Goal: Task Accomplishment & Management: Complete application form

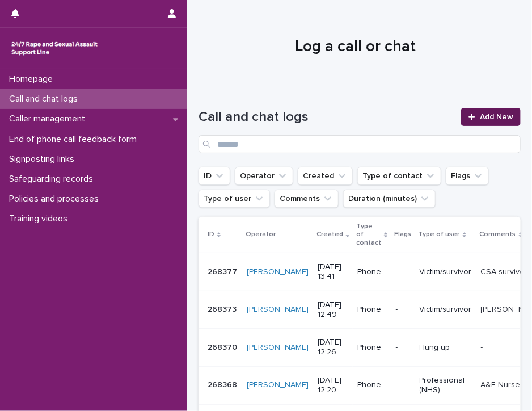
click at [469, 119] on icon at bounding box center [472, 117] width 7 height 8
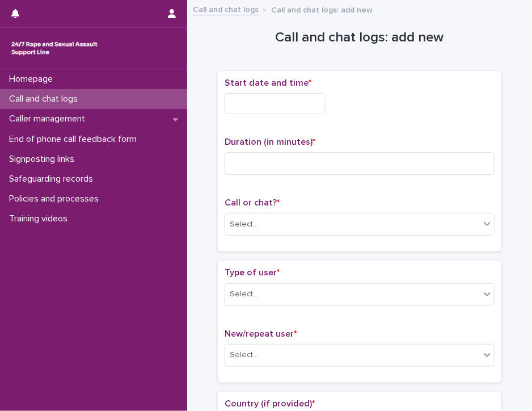
click at [241, 99] on input "text" at bounding box center [275, 103] width 101 height 21
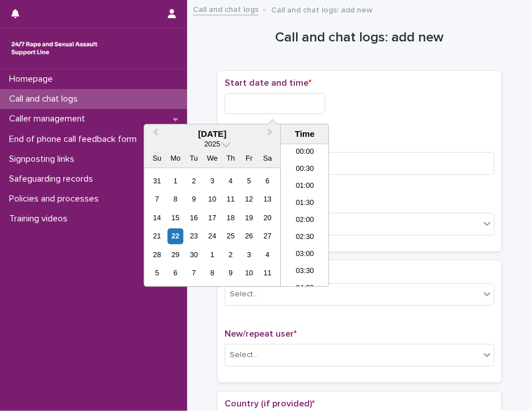
scroll to position [346, 0]
click at [299, 217] on li "12:00" at bounding box center [305, 215] width 48 height 17
click at [288, 97] on input "**********" at bounding box center [275, 103] width 101 height 21
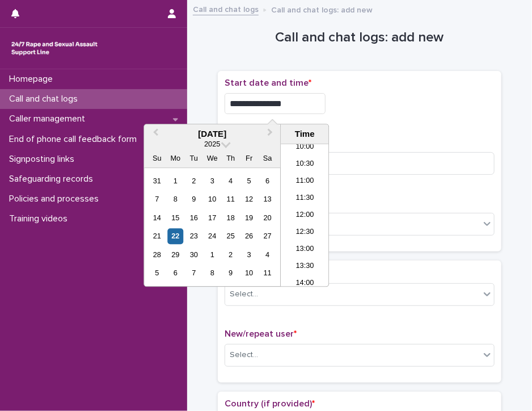
type input "**********"
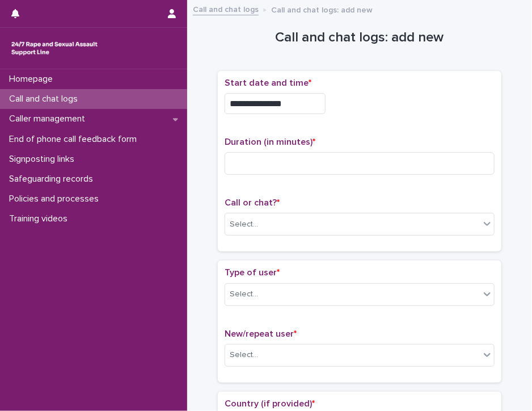
click at [345, 114] on div "**********" at bounding box center [360, 100] width 270 height 45
click at [270, 159] on input at bounding box center [360, 163] width 270 height 23
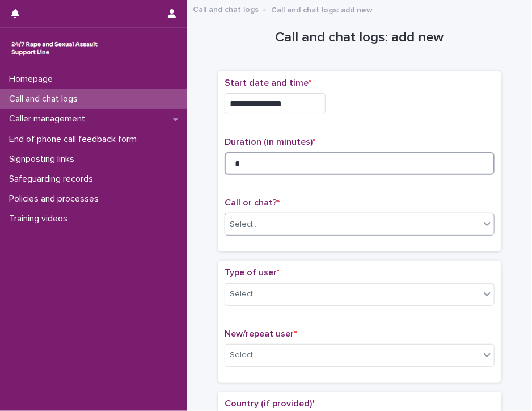
type input "*"
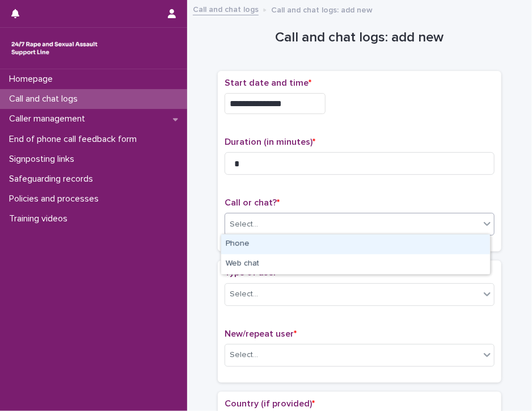
click at [285, 220] on div "Select..." at bounding box center [352, 224] width 255 height 19
click at [284, 241] on div "Phone" at bounding box center [355, 244] width 269 height 20
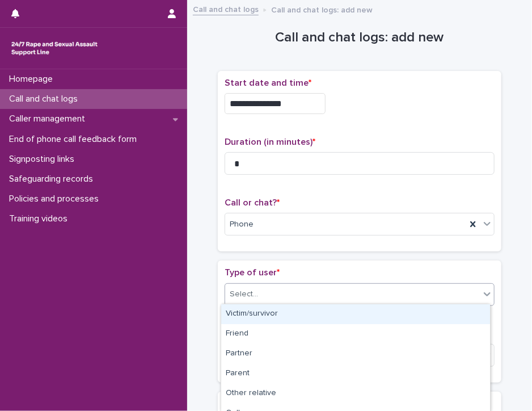
click at [286, 291] on div "Select..." at bounding box center [352, 294] width 255 height 19
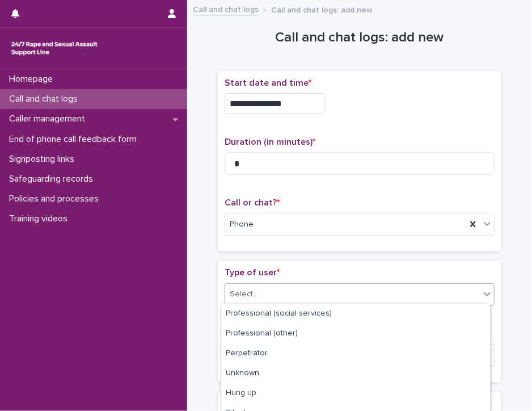
scroll to position [190, 0]
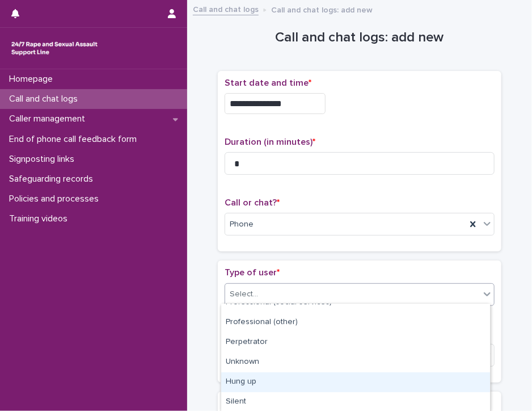
click at [453, 383] on div "Hung up" at bounding box center [355, 382] width 269 height 20
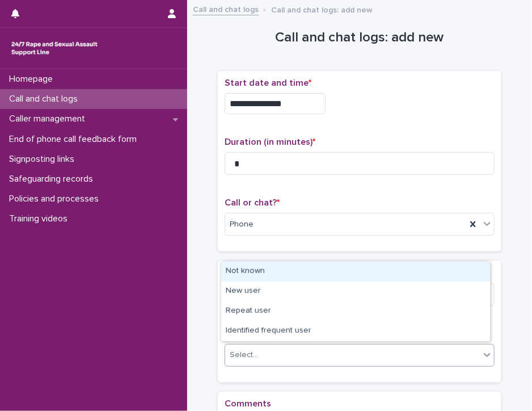
click at [432, 353] on div "Select..." at bounding box center [352, 355] width 255 height 19
click at [431, 275] on div "Not known" at bounding box center [355, 272] width 269 height 20
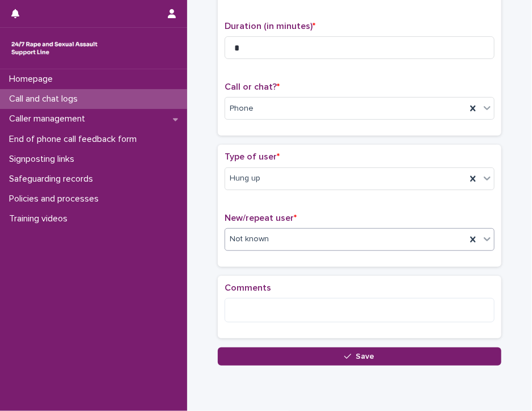
scroll to position [157, 0]
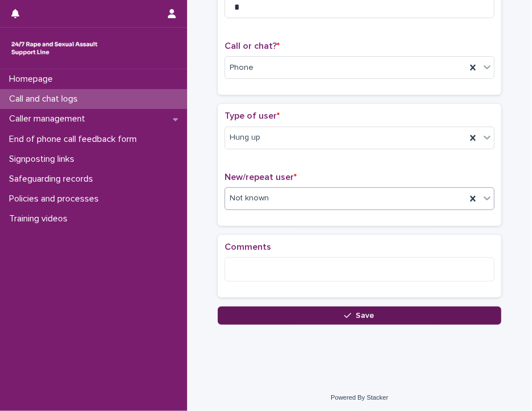
click at [374, 312] on button "Save" at bounding box center [360, 315] width 284 height 18
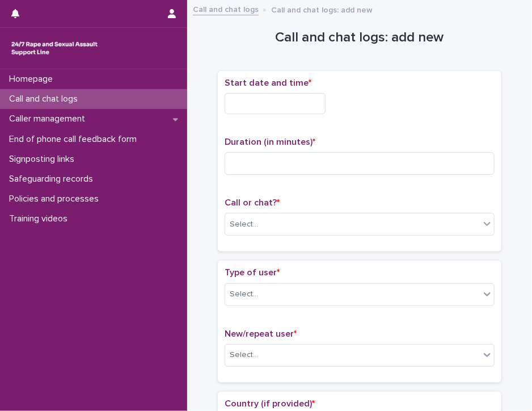
click at [241, 100] on input "text" at bounding box center [275, 103] width 101 height 21
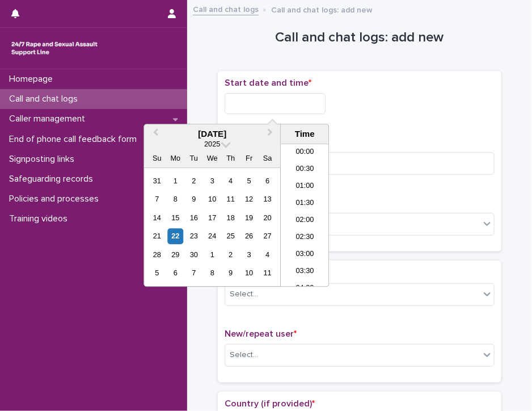
scroll to position [346, 0]
click at [305, 212] on li "12:00" at bounding box center [305, 215] width 48 height 17
click at [288, 104] on input "**********" at bounding box center [275, 103] width 101 height 21
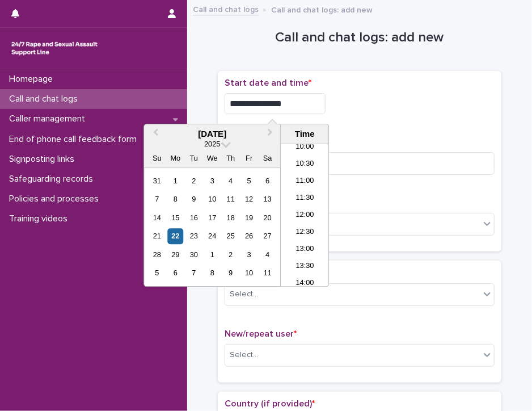
type input "**********"
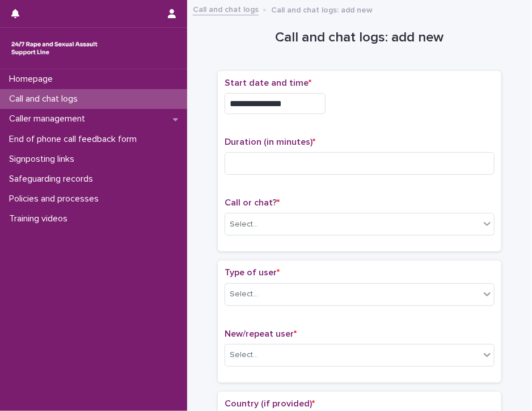
click at [365, 111] on div "**********" at bounding box center [360, 103] width 270 height 21
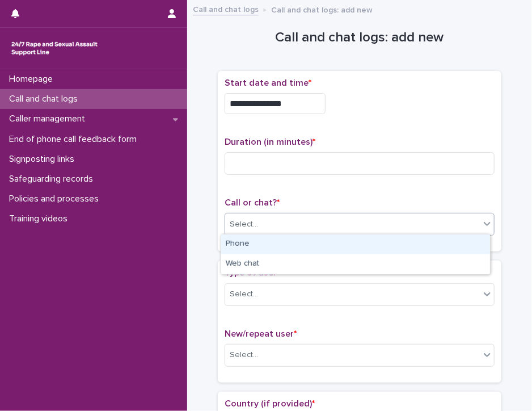
click at [237, 221] on div "Select..." at bounding box center [244, 225] width 28 height 12
click at [242, 243] on div "Phone" at bounding box center [355, 244] width 269 height 20
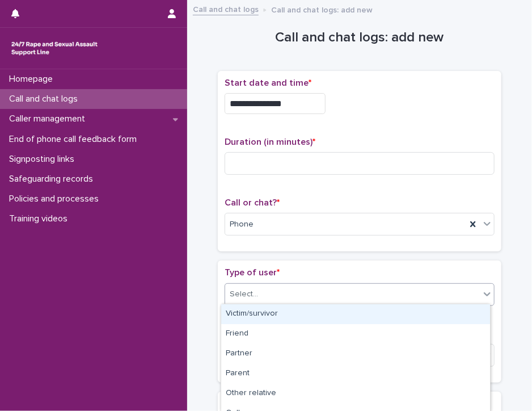
click at [268, 299] on div "Select..." at bounding box center [352, 294] width 255 height 19
click at [268, 308] on div "Victim/survivor" at bounding box center [355, 314] width 269 height 20
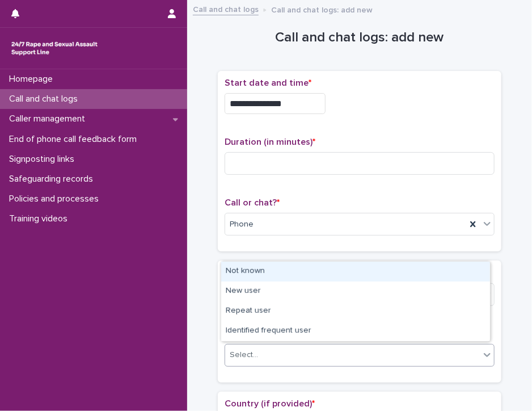
click at [268, 352] on div "Select..." at bounding box center [352, 355] width 255 height 19
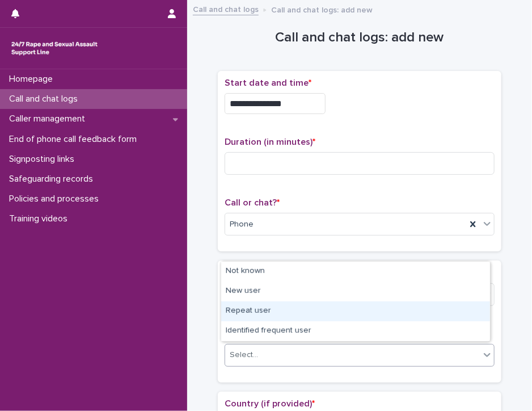
click at [262, 309] on div "Repeat user" at bounding box center [355, 311] width 269 height 20
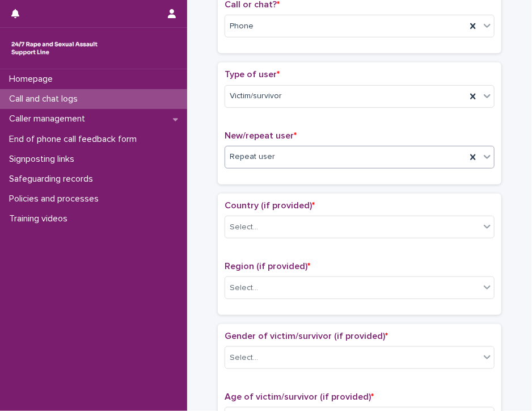
scroll to position [237, 0]
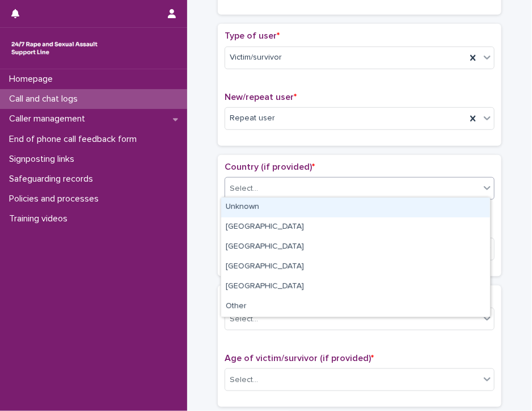
click at [482, 182] on icon at bounding box center [487, 187] width 11 height 11
click at [476, 206] on div "Unknown" at bounding box center [355, 208] width 269 height 20
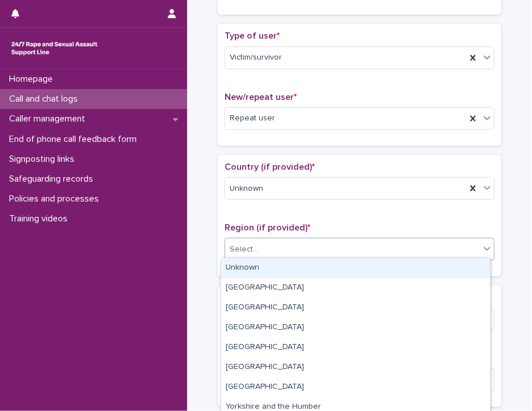
click at [482, 245] on icon at bounding box center [487, 248] width 11 height 11
click at [473, 262] on div "Unknown" at bounding box center [355, 268] width 269 height 20
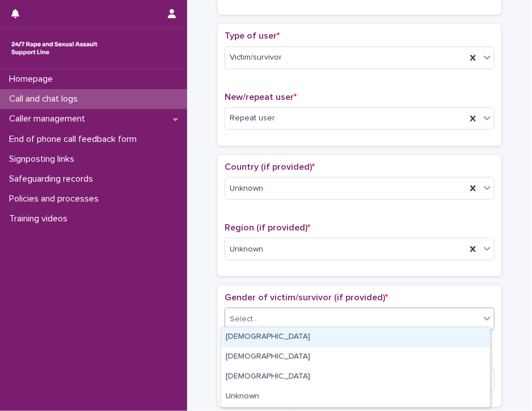
click at [470, 314] on div "Select..." at bounding box center [352, 319] width 255 height 19
click at [469, 337] on div "[DEMOGRAPHIC_DATA]" at bounding box center [355, 337] width 269 height 20
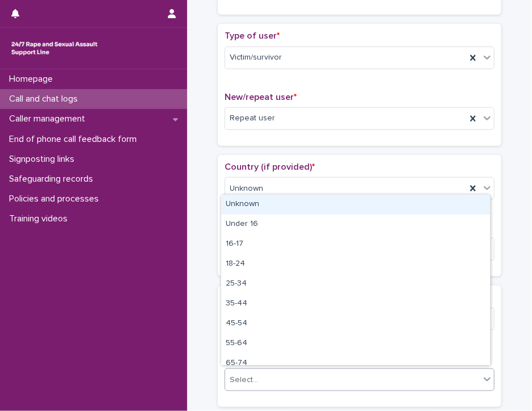
click at [469, 373] on div "Select..." at bounding box center [352, 380] width 255 height 19
click at [447, 205] on div "Unknown" at bounding box center [355, 205] width 269 height 20
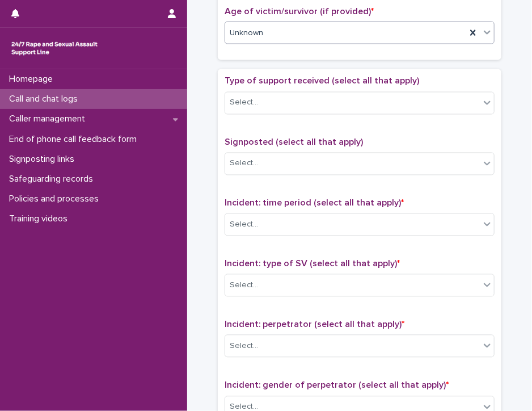
scroll to position [586, 0]
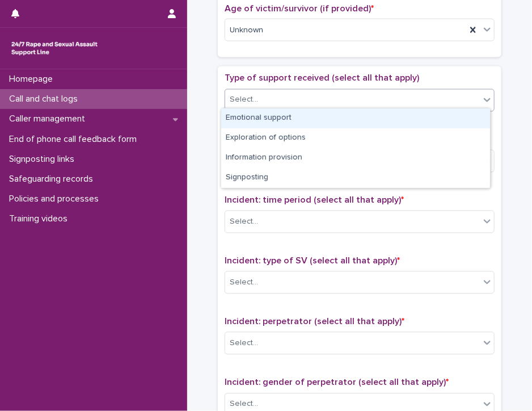
click at [482, 96] on icon at bounding box center [487, 99] width 11 height 11
click at [470, 117] on div "Emotional support" at bounding box center [355, 118] width 269 height 20
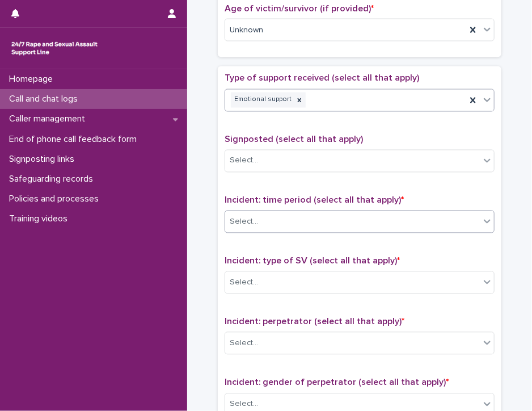
click at [468, 216] on div "Select..." at bounding box center [352, 222] width 255 height 19
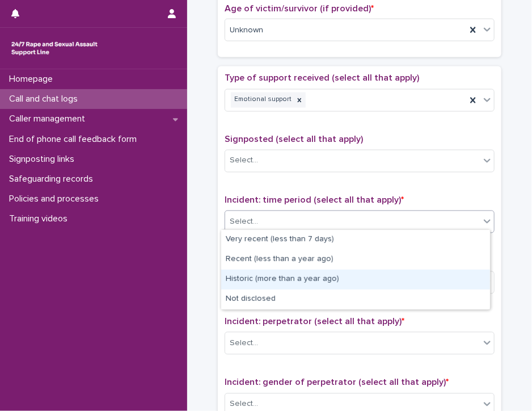
click at [465, 282] on div "Historic (more than a year ago)" at bounding box center [355, 280] width 269 height 20
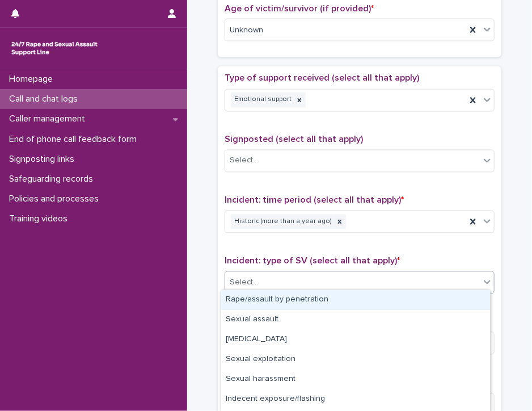
click at [465, 282] on div "Select..." at bounding box center [352, 283] width 255 height 19
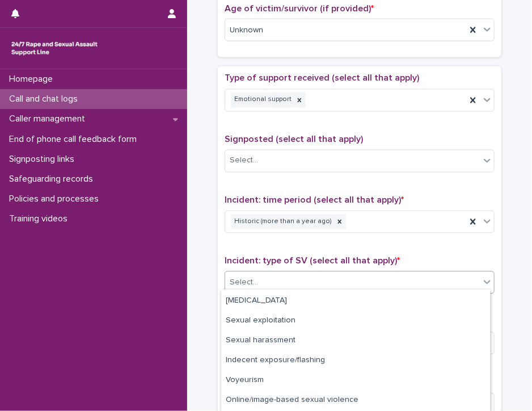
scroll to position [77, 0]
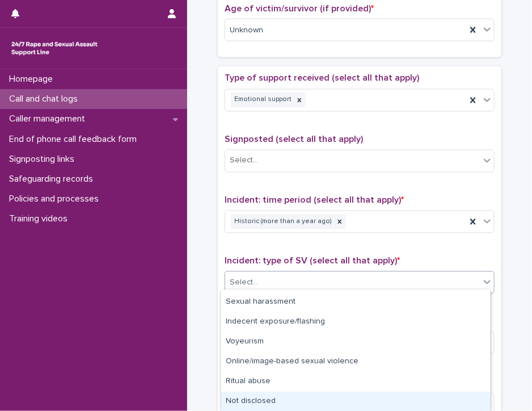
click at [471, 399] on div "Not disclosed" at bounding box center [355, 402] width 269 height 20
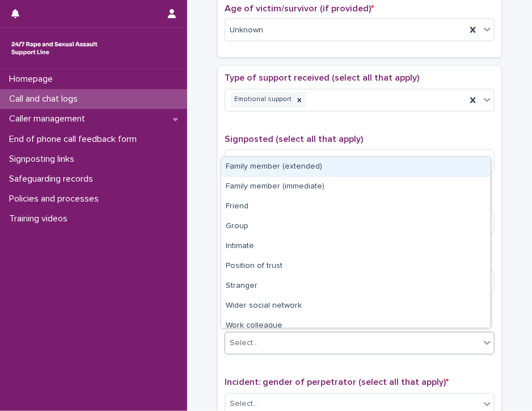
click at [482, 338] on icon at bounding box center [487, 342] width 11 height 11
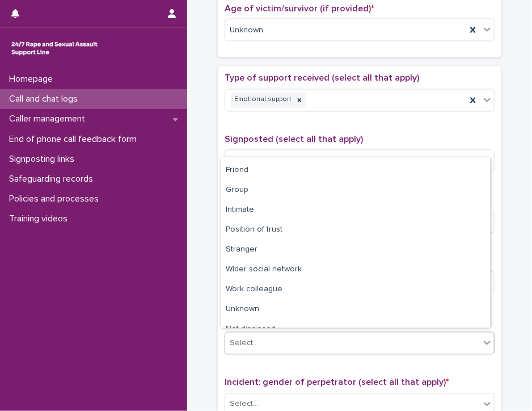
scroll to position [48, 0]
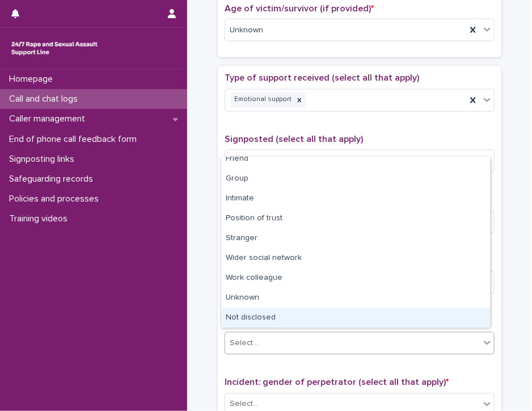
click at [464, 318] on div "Not disclosed" at bounding box center [355, 318] width 269 height 20
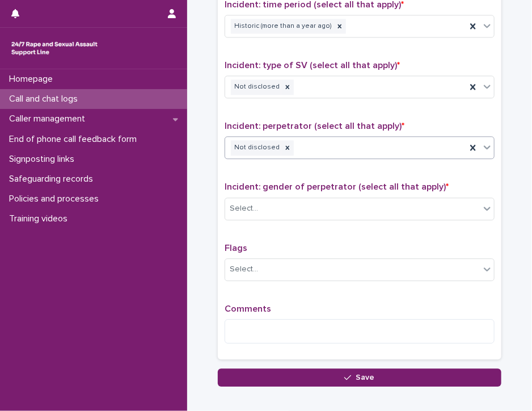
scroll to position [785, 0]
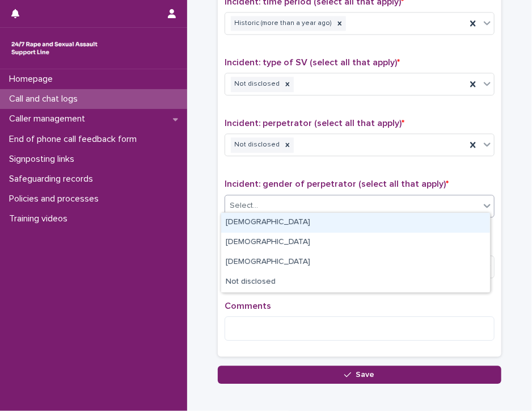
click at [484, 204] on icon at bounding box center [487, 206] width 7 height 4
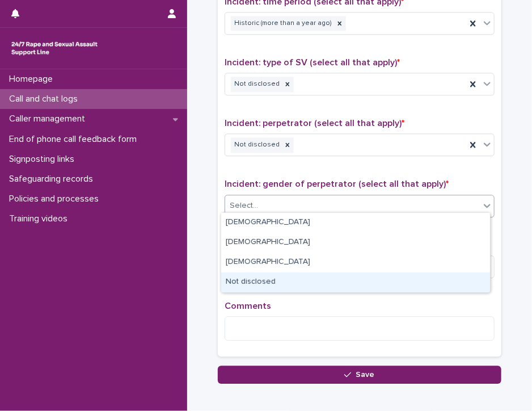
click at [454, 281] on div "Not disclosed" at bounding box center [355, 282] width 269 height 20
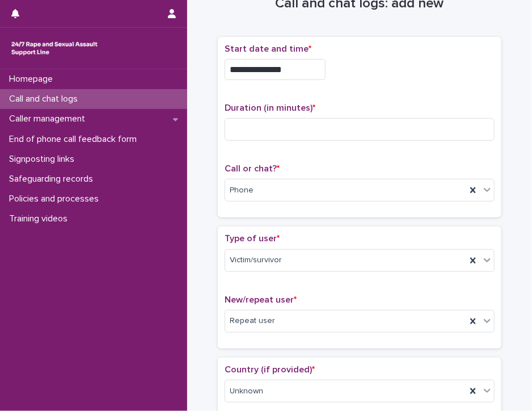
scroll to position [0, 0]
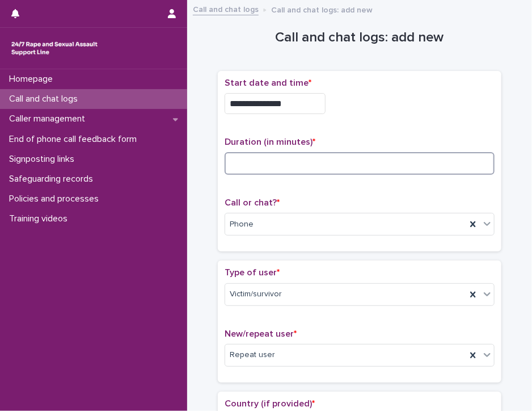
click at [273, 160] on input at bounding box center [360, 163] width 270 height 23
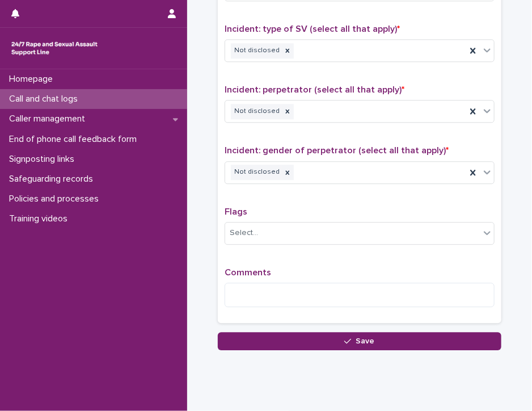
scroll to position [842, 0]
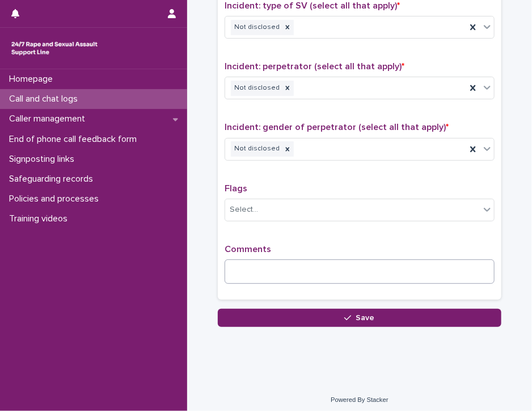
type input "**"
click at [229, 261] on textarea at bounding box center [360, 271] width 270 height 24
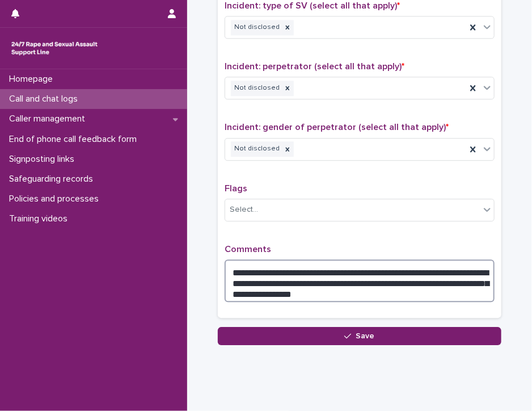
type textarea "**********"
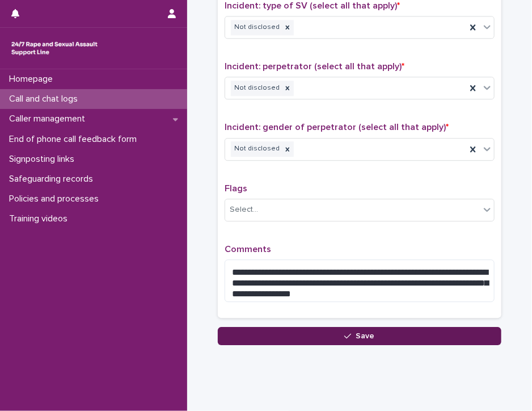
click at [252, 333] on button "Save" at bounding box center [360, 336] width 284 height 18
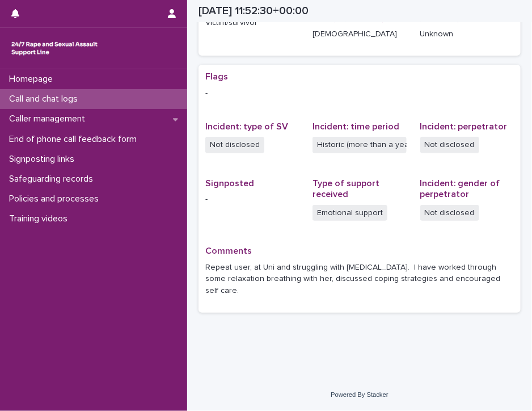
scroll to position [181, 0]
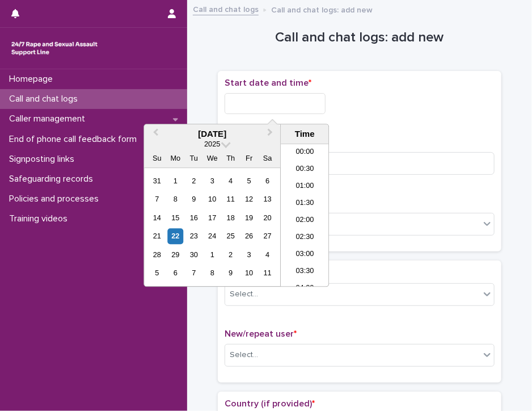
scroll to position [380, 0]
click at [295, 106] on input "text" at bounding box center [275, 103] width 101 height 21
click at [301, 213] on li "13:00" at bounding box center [305, 215] width 48 height 17
click at [284, 105] on input "**********" at bounding box center [275, 103] width 101 height 21
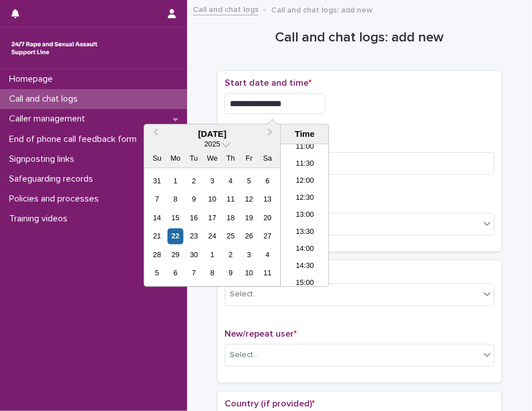
type input "**********"
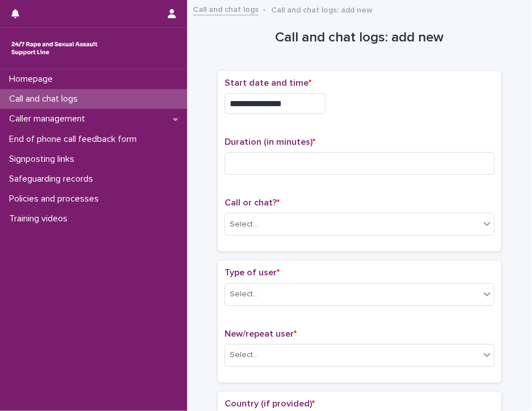
click at [342, 131] on div "**********" at bounding box center [360, 161] width 270 height 167
click at [297, 165] on input at bounding box center [360, 163] width 270 height 23
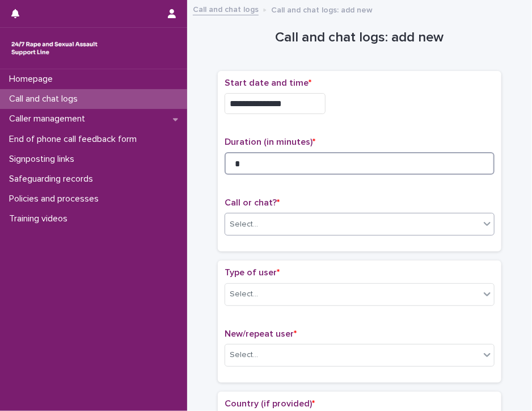
type input "*"
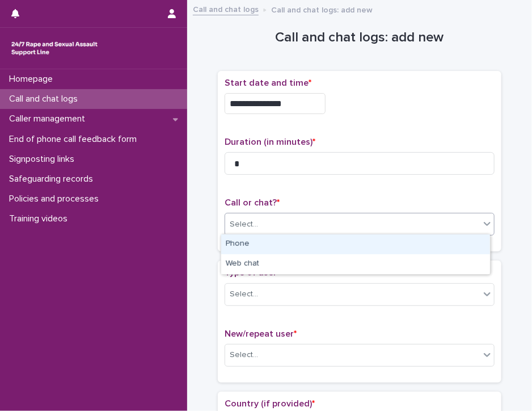
click at [288, 224] on div "Select..." at bounding box center [352, 224] width 255 height 19
click at [286, 240] on div "Phone" at bounding box center [355, 244] width 269 height 20
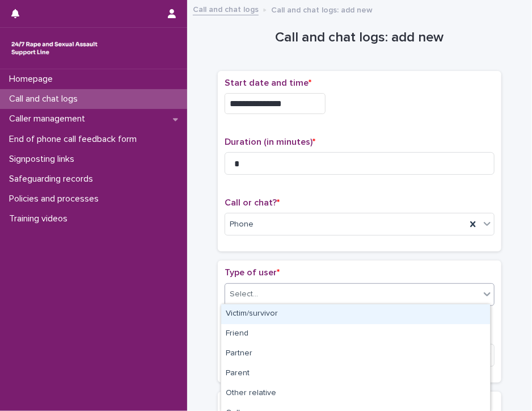
click at [280, 292] on div "Select..." at bounding box center [352, 294] width 255 height 19
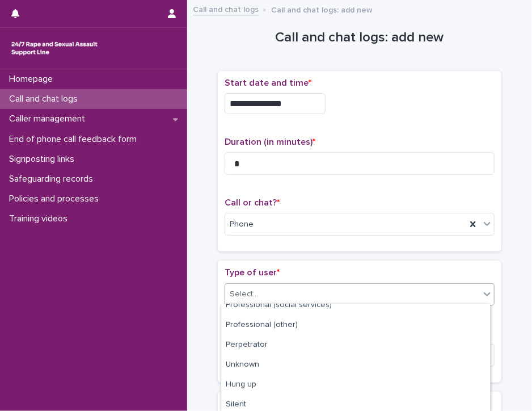
scroll to position [190, 0]
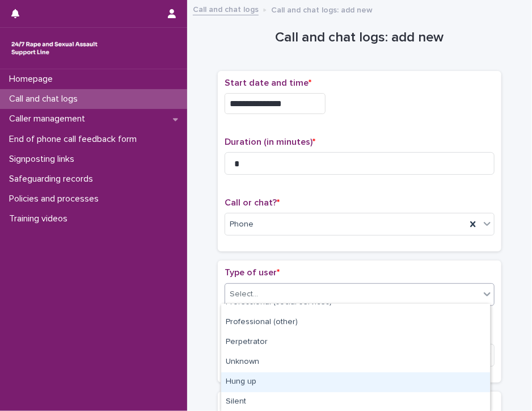
drag, startPoint x: 487, startPoint y: 326, endPoint x: 468, endPoint y: 385, distance: 61.9
click at [468, 385] on div "Hung up" at bounding box center [355, 382] width 269 height 20
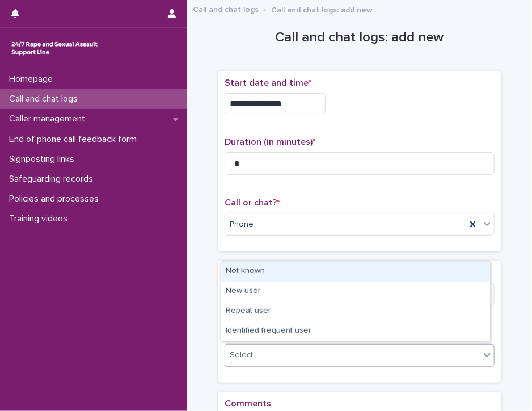
click at [485, 353] on icon at bounding box center [487, 354] width 11 height 11
click at [457, 276] on div "Not known" at bounding box center [355, 272] width 269 height 20
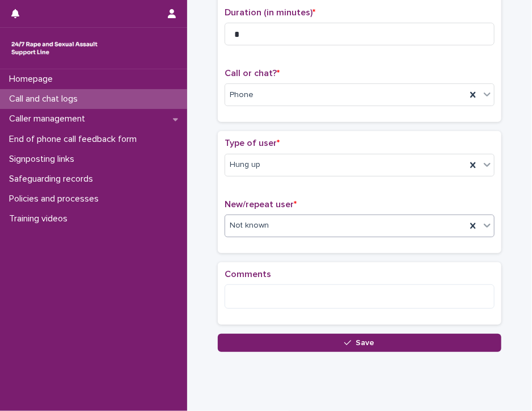
scroll to position [157, 0]
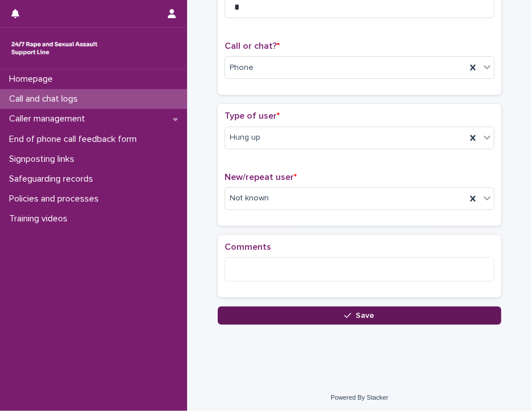
click at [432, 312] on button "Save" at bounding box center [360, 315] width 284 height 18
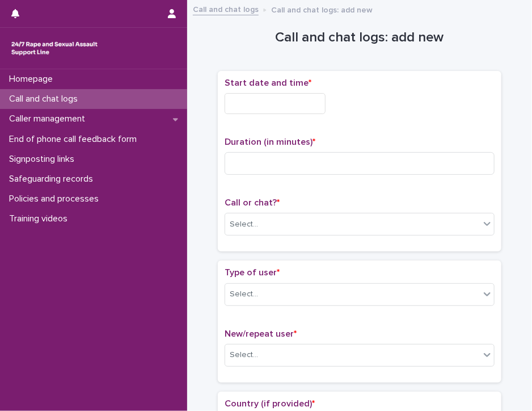
click at [233, 106] on input "text" at bounding box center [275, 103] width 101 height 21
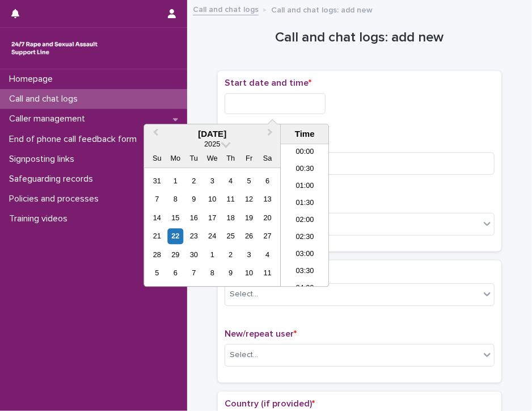
scroll to position [397, 0]
click at [295, 213] on li "13:30" at bounding box center [305, 215] width 48 height 17
click at [292, 104] on input "**********" at bounding box center [275, 103] width 101 height 21
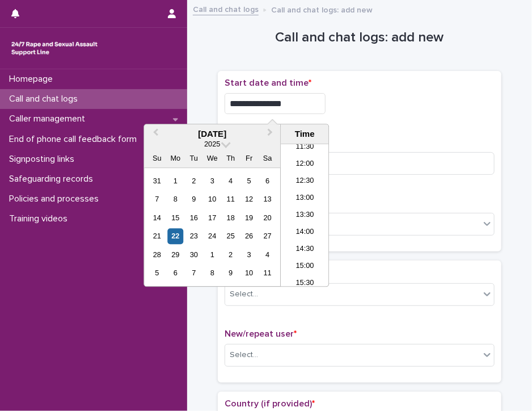
type input "**********"
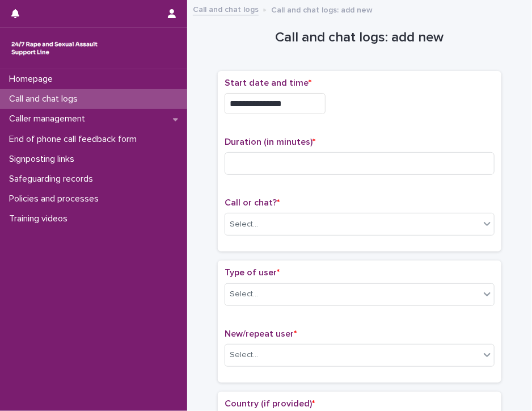
click at [364, 115] on div "**********" at bounding box center [360, 100] width 270 height 45
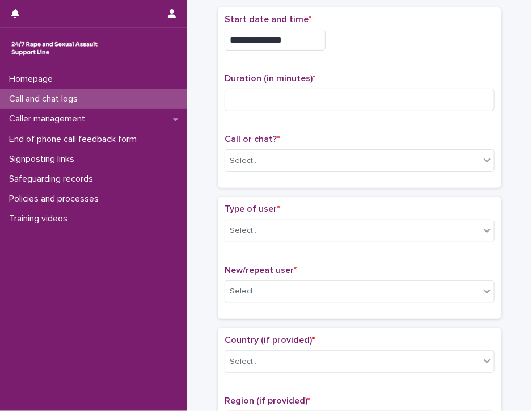
scroll to position [61, 0]
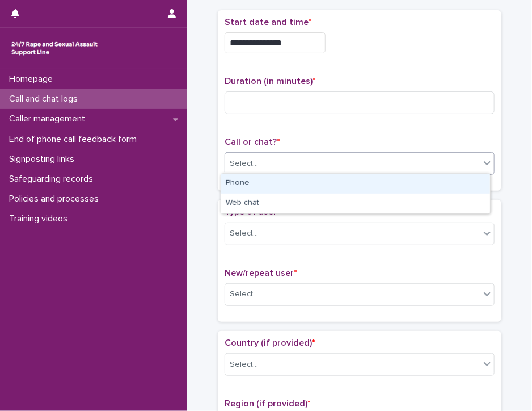
click at [308, 158] on div "Select..." at bounding box center [352, 163] width 255 height 19
click at [307, 178] on div "Phone" at bounding box center [355, 184] width 269 height 20
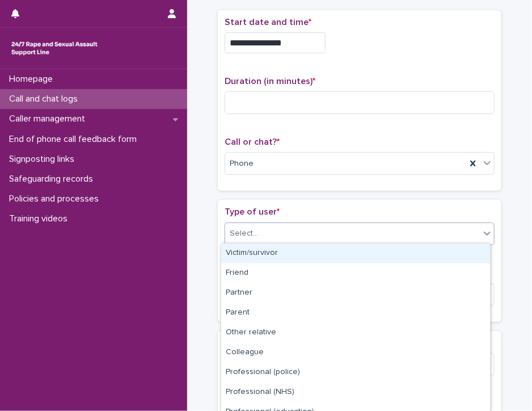
click at [306, 234] on div "Select..." at bounding box center [352, 233] width 255 height 19
click at [306, 251] on div "Victim/survivor" at bounding box center [355, 253] width 269 height 20
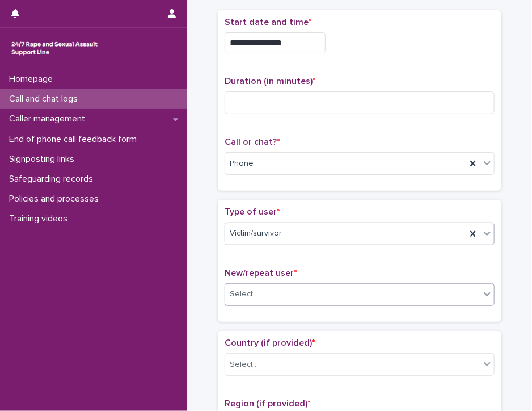
click at [304, 290] on div "Select..." at bounding box center [352, 294] width 255 height 19
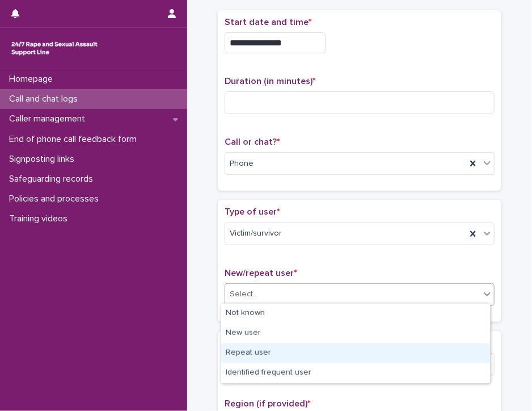
click at [302, 354] on div "Repeat user" at bounding box center [355, 353] width 269 height 20
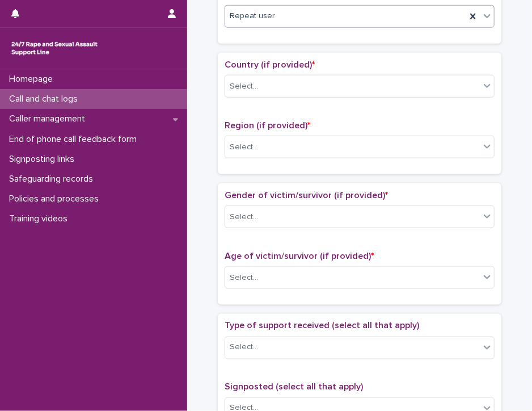
scroll to position [354, 0]
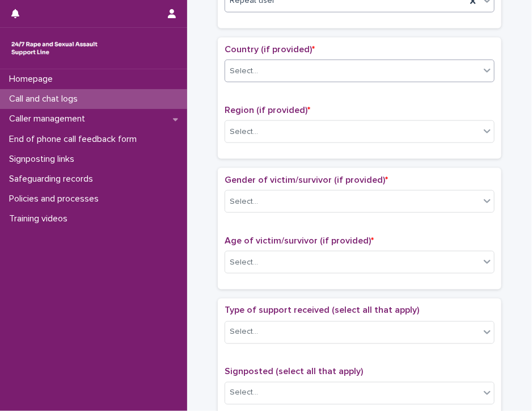
click at [484, 69] on icon at bounding box center [487, 71] width 7 height 4
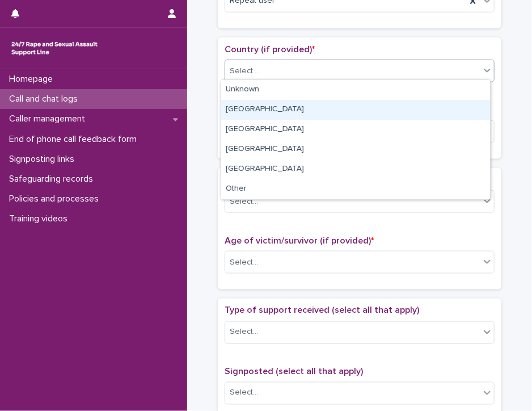
drag, startPoint x: 465, startPoint y: 99, endPoint x: 461, endPoint y: 112, distance: 13.8
click at [461, 112] on div "[GEOGRAPHIC_DATA]" at bounding box center [355, 110] width 269 height 20
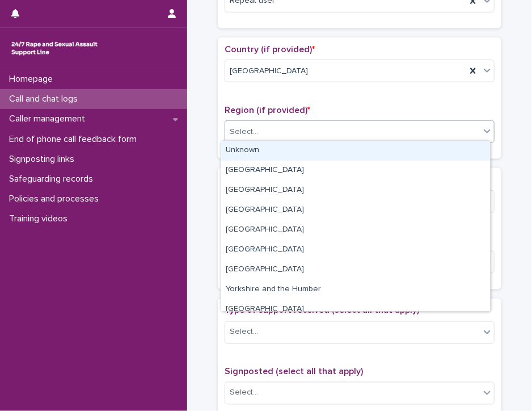
click at [461, 128] on div "Select..." at bounding box center [352, 132] width 255 height 19
click at [455, 146] on div "Unknown" at bounding box center [355, 151] width 269 height 20
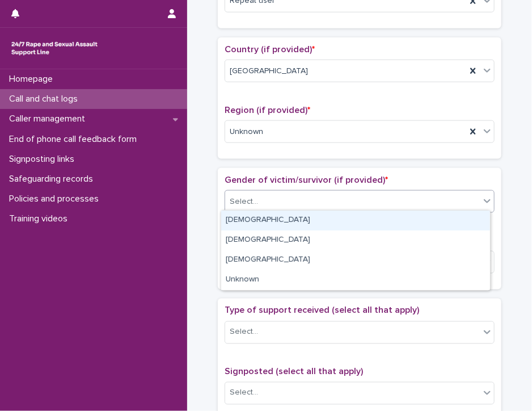
click at [443, 195] on div "Select..." at bounding box center [352, 201] width 255 height 19
click at [435, 219] on div "[DEMOGRAPHIC_DATA]" at bounding box center [355, 221] width 269 height 20
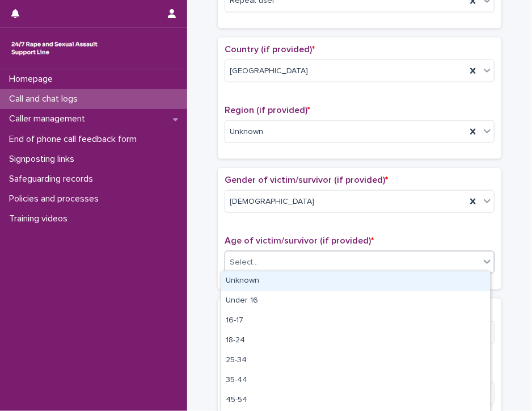
click at [425, 258] on div "Select..." at bounding box center [352, 262] width 255 height 19
click at [421, 278] on div "Unknown" at bounding box center [355, 281] width 269 height 20
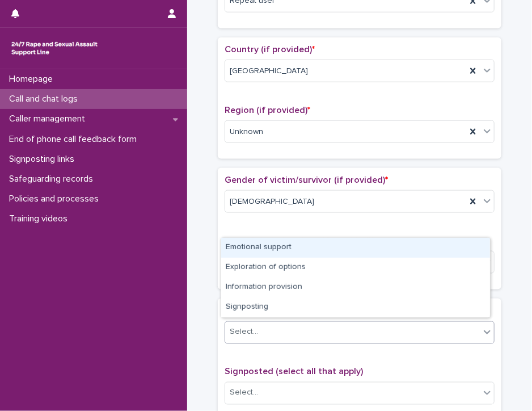
click at [404, 326] on div "Select..." at bounding box center [352, 332] width 255 height 19
click at [409, 247] on div "Emotional support" at bounding box center [355, 248] width 269 height 20
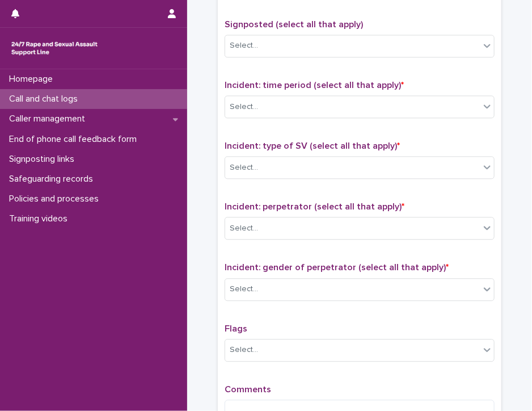
scroll to position [706, 0]
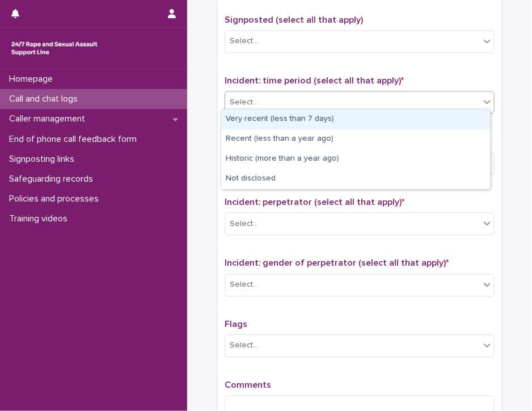
click at [484, 100] on icon at bounding box center [487, 102] width 7 height 4
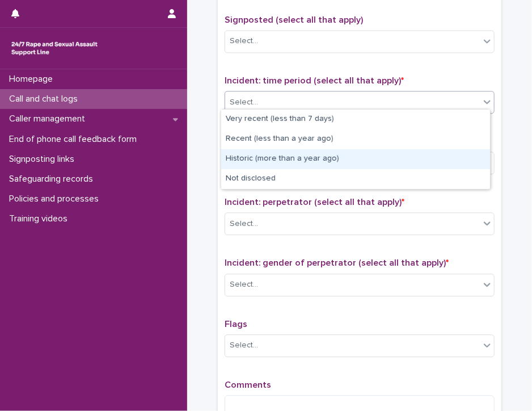
drag, startPoint x: 470, startPoint y: 149, endPoint x: 468, endPoint y: 154, distance: 5.9
click at [468, 154] on div "Historic (more than a year ago)" at bounding box center [355, 159] width 269 height 20
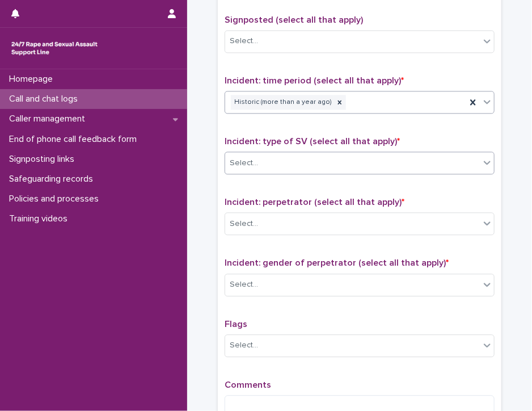
click at [466, 162] on div "Select..." at bounding box center [352, 163] width 255 height 19
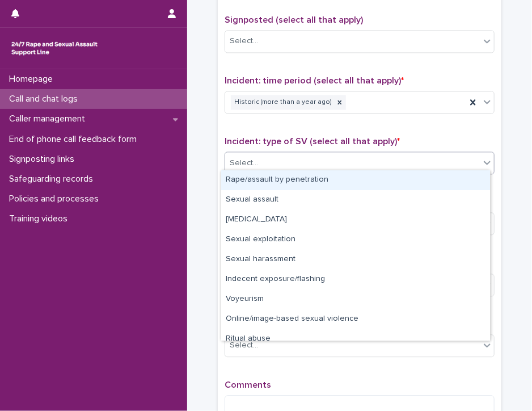
click at [452, 181] on div "Rape/assault by penetration" at bounding box center [355, 180] width 269 height 20
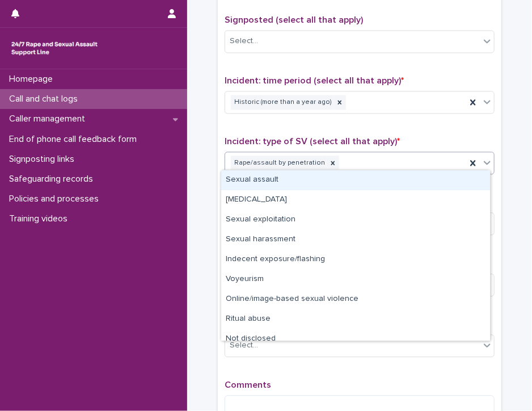
click at [484, 161] on icon at bounding box center [487, 163] width 7 height 4
click at [467, 179] on div "Sexual assault" at bounding box center [355, 180] width 269 height 20
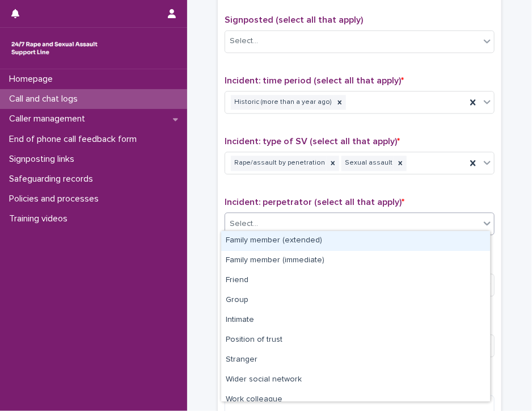
click at [445, 217] on div "Select..." at bounding box center [352, 224] width 255 height 19
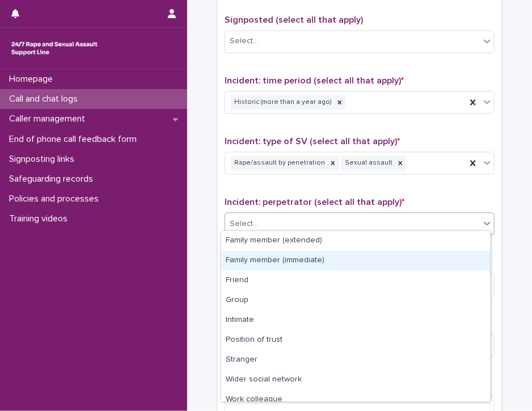
click at [427, 260] on div "Family member (immediate)" at bounding box center [355, 261] width 269 height 20
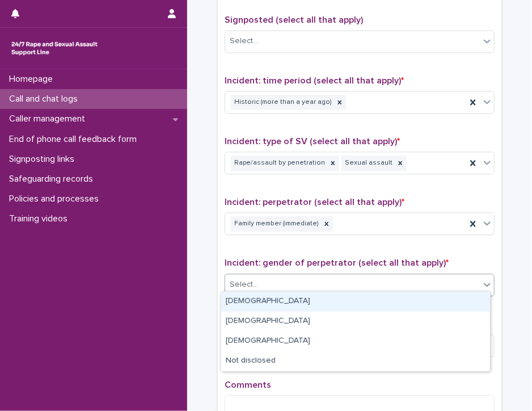
click at [420, 287] on div "Select..." at bounding box center [352, 284] width 255 height 19
click at [417, 301] on div "[DEMOGRAPHIC_DATA]" at bounding box center [355, 302] width 269 height 20
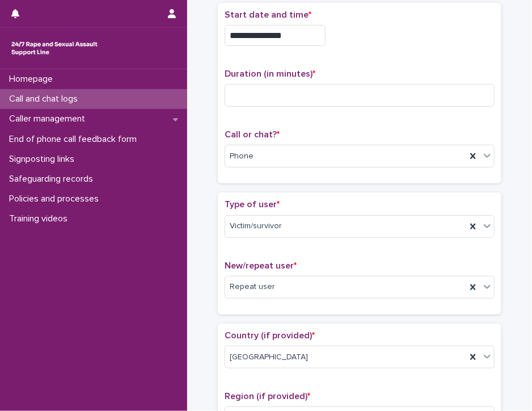
scroll to position [66, 0]
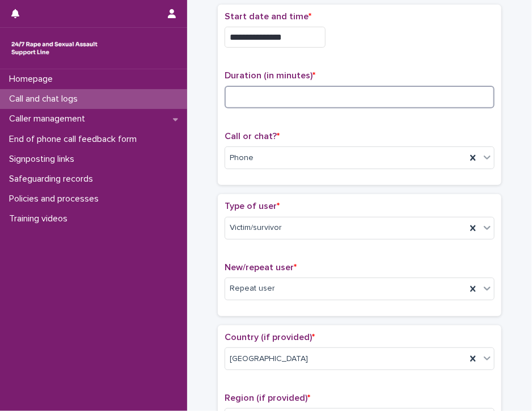
click at [234, 87] on input at bounding box center [360, 97] width 270 height 23
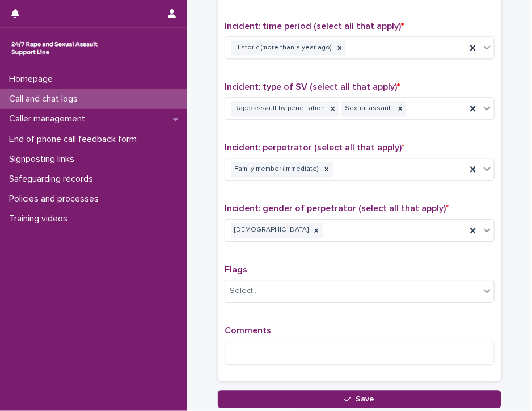
scroll to position [842, 0]
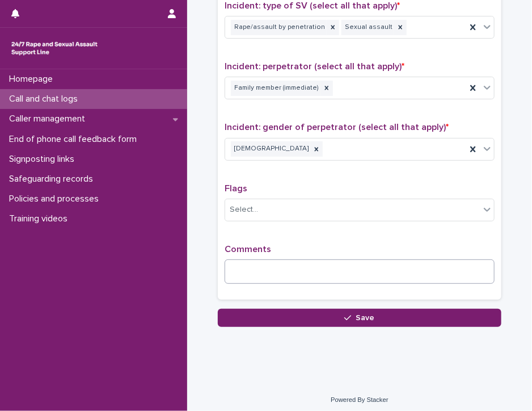
type input "**"
click at [236, 263] on textarea at bounding box center [360, 271] width 270 height 24
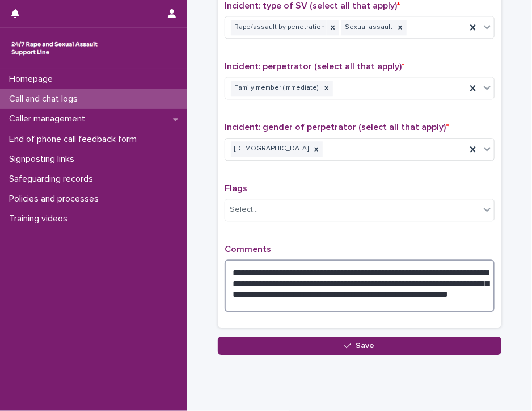
type textarea "**********"
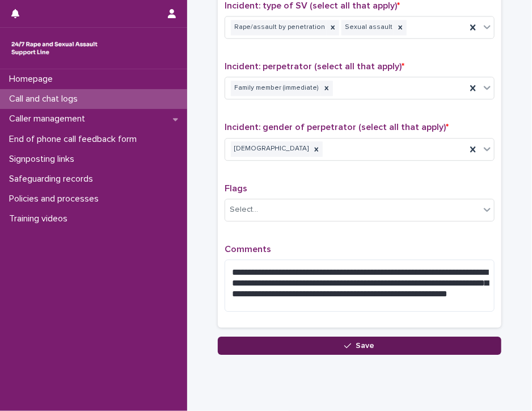
click at [300, 343] on button "Save" at bounding box center [360, 346] width 284 height 18
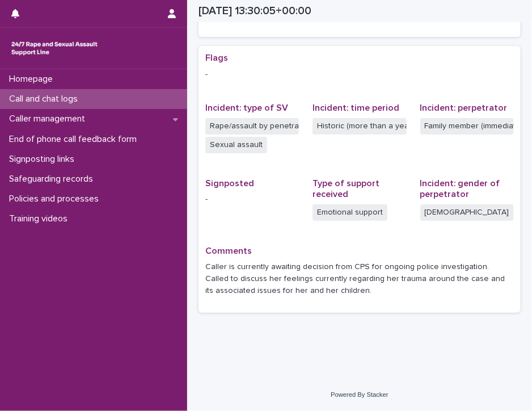
scroll to position [211, 0]
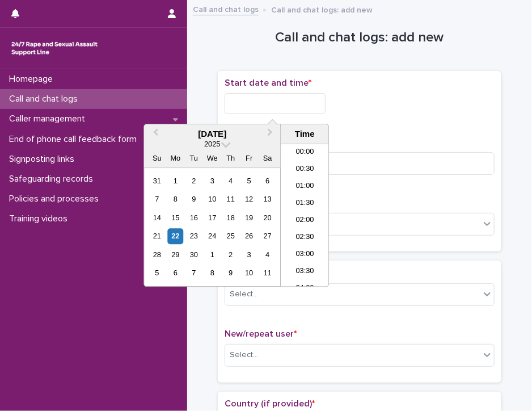
scroll to position [431, 0]
click at [234, 102] on input "text" at bounding box center [275, 103] width 101 height 21
click at [298, 210] on li "14:30" at bounding box center [305, 215] width 48 height 17
click at [286, 100] on input "**********" at bounding box center [275, 103] width 101 height 21
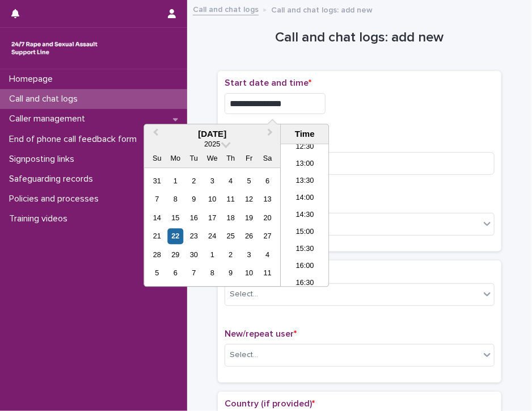
type input "**********"
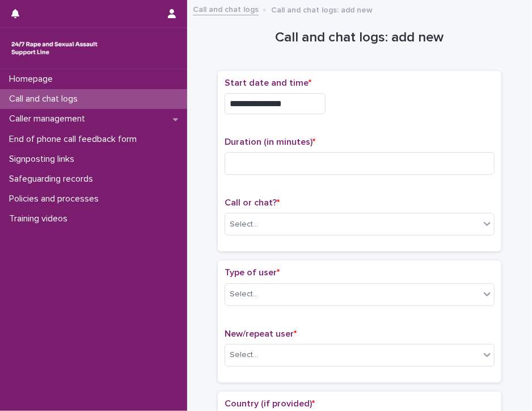
click at [342, 115] on div "**********" at bounding box center [360, 100] width 270 height 45
click at [232, 165] on input at bounding box center [360, 163] width 270 height 23
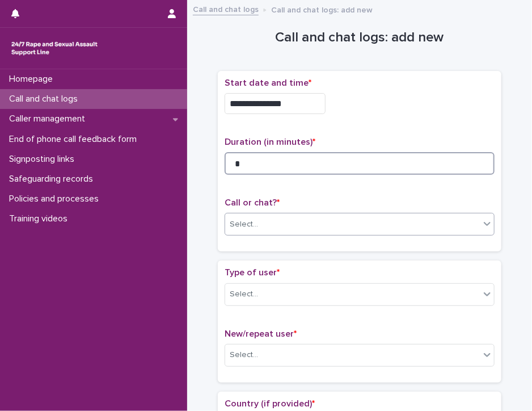
type input "*"
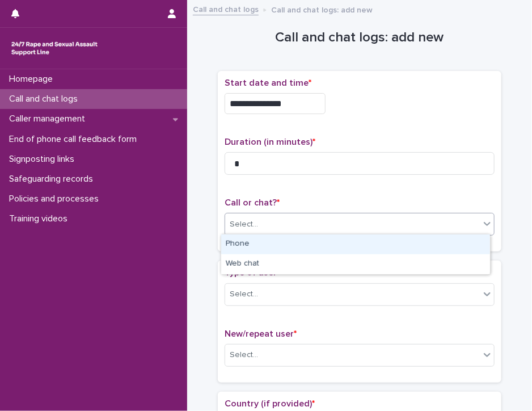
click at [248, 225] on div "Select..." at bounding box center [244, 225] width 28 height 12
click at [248, 241] on div "Phone" at bounding box center [355, 244] width 269 height 20
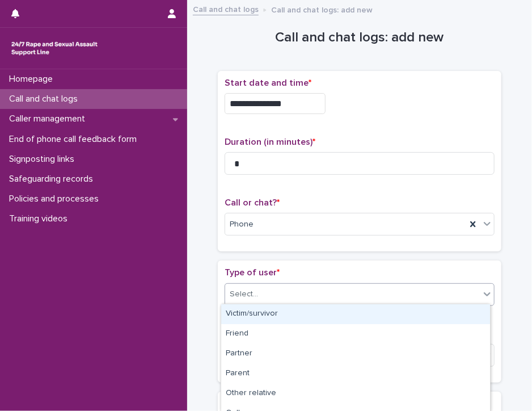
click at [250, 288] on div "Select..." at bounding box center [244, 294] width 28 height 12
click at [257, 312] on div "Victim/survivor" at bounding box center [355, 314] width 269 height 20
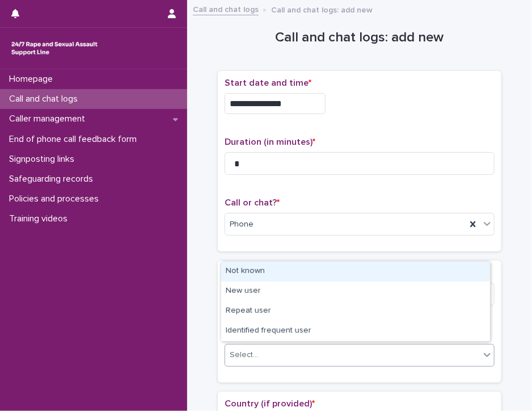
click at [261, 349] on div "Select..." at bounding box center [352, 355] width 255 height 19
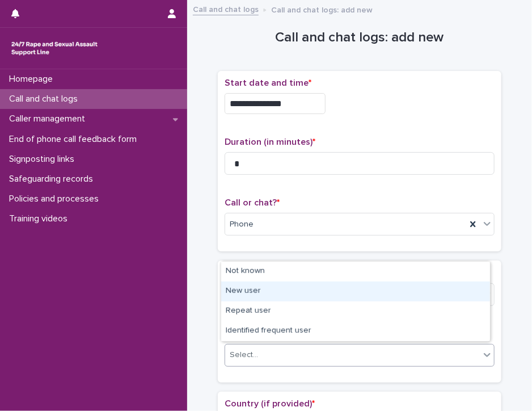
drag, startPoint x: 262, startPoint y: 322, endPoint x: 272, endPoint y: 293, distance: 30.2
click at [272, 293] on div "New user" at bounding box center [355, 292] width 269 height 20
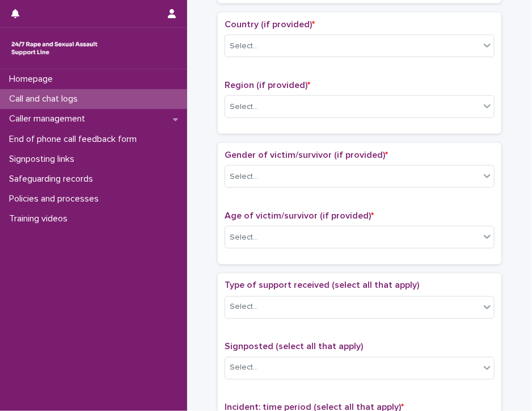
scroll to position [386, 0]
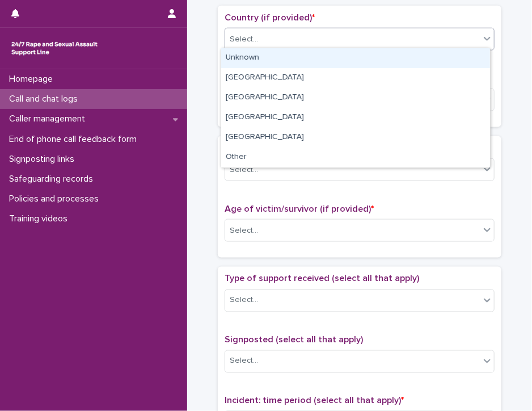
click at [486, 38] on icon at bounding box center [487, 38] width 11 height 11
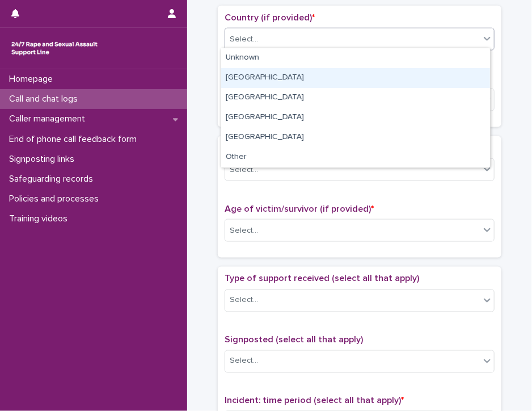
click at [427, 84] on div "[GEOGRAPHIC_DATA]" at bounding box center [355, 78] width 269 height 20
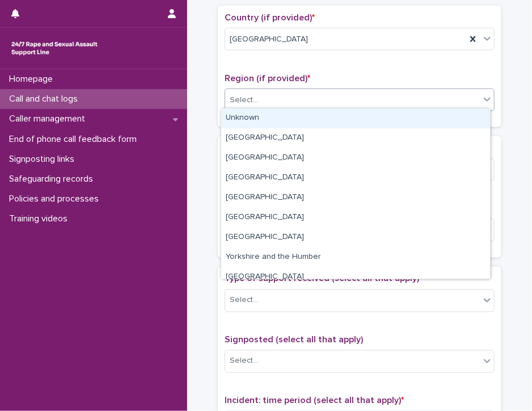
click at [415, 99] on div "Select..." at bounding box center [352, 100] width 255 height 19
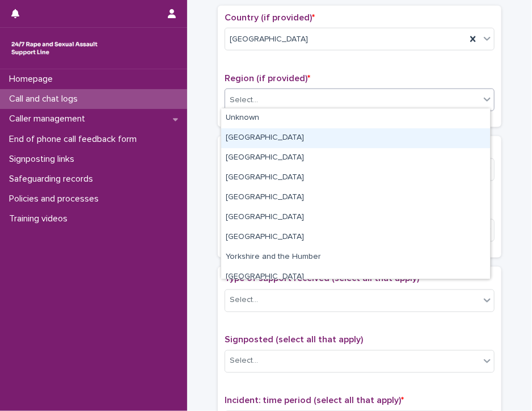
click at [392, 136] on div "[GEOGRAPHIC_DATA]" at bounding box center [355, 138] width 269 height 20
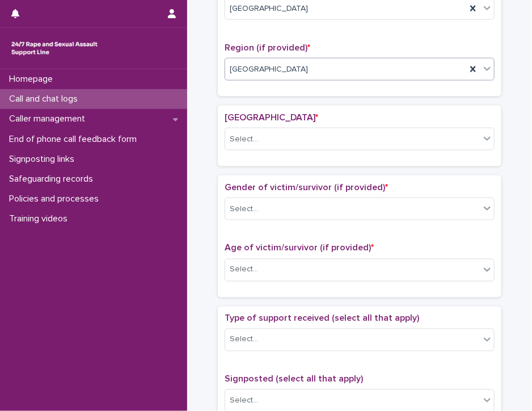
scroll to position [421, 0]
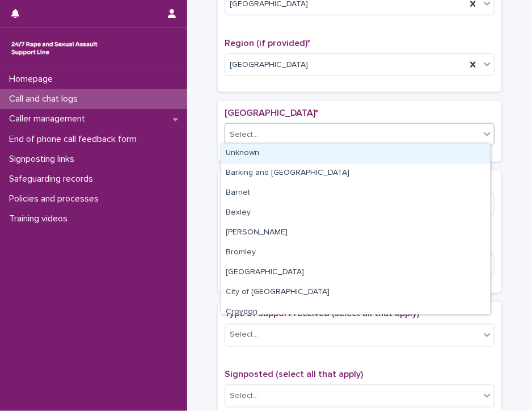
click at [379, 133] on div "Select..." at bounding box center [352, 134] width 255 height 19
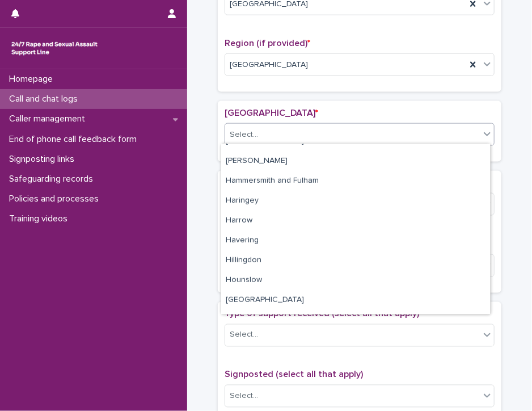
scroll to position [239, 0]
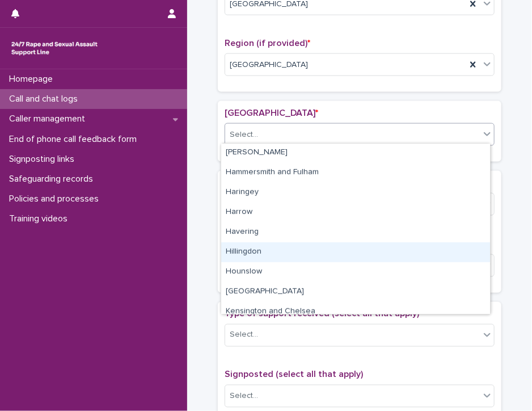
click at [443, 248] on div "Hillingdon" at bounding box center [355, 252] width 269 height 20
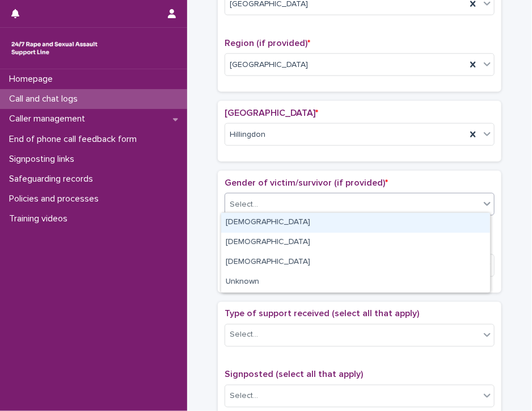
click at [395, 199] on div "Select..." at bounding box center [352, 204] width 255 height 19
click at [386, 220] on div "[DEMOGRAPHIC_DATA]" at bounding box center [355, 223] width 269 height 20
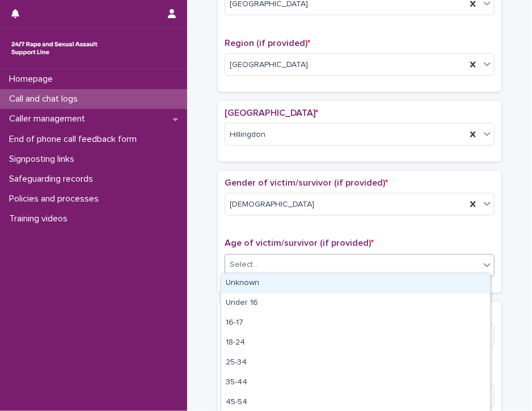
click at [373, 261] on div "Select..." at bounding box center [352, 265] width 255 height 19
click at [366, 282] on div "Unknown" at bounding box center [355, 284] width 269 height 20
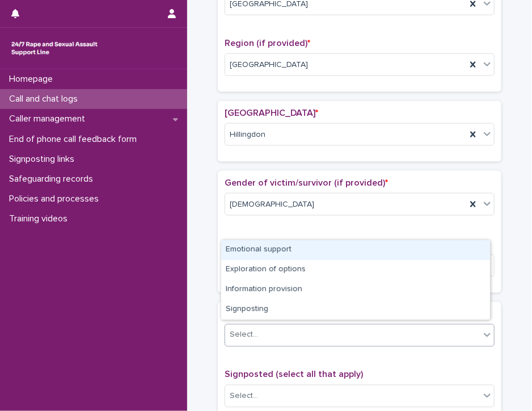
click at [352, 326] on div "Select..." at bounding box center [352, 335] width 255 height 19
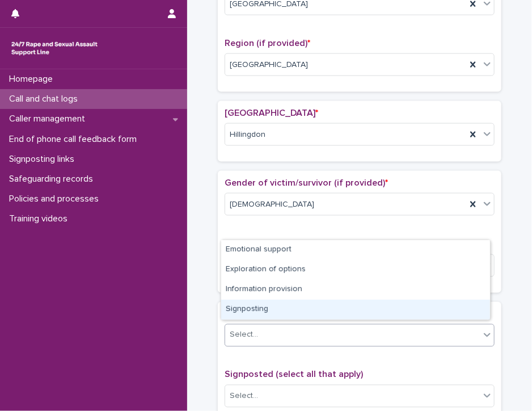
click at [356, 306] on div "Signposting" at bounding box center [355, 310] width 269 height 20
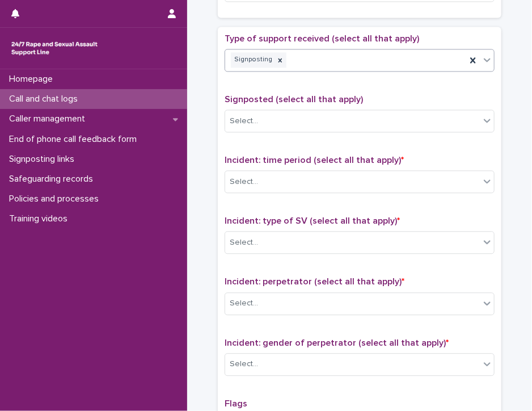
scroll to position [703, 0]
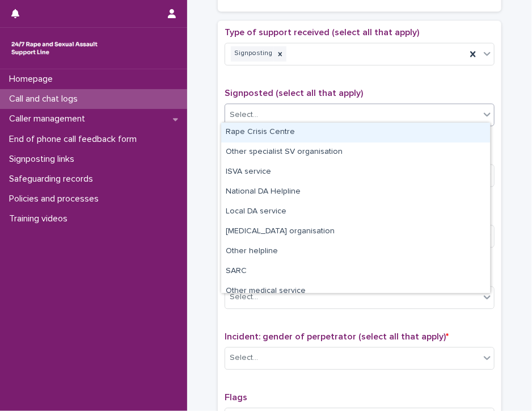
click at [484, 112] on icon at bounding box center [487, 114] width 7 height 4
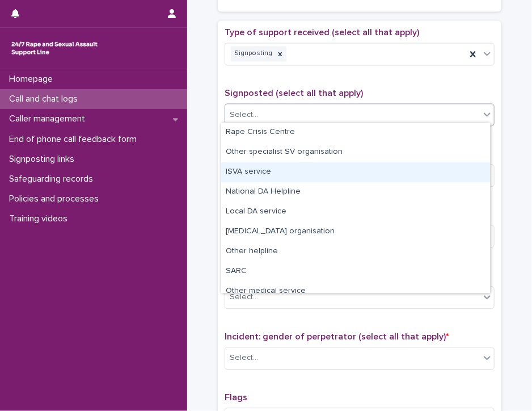
click at [448, 173] on div "ISVA service" at bounding box center [355, 172] width 269 height 20
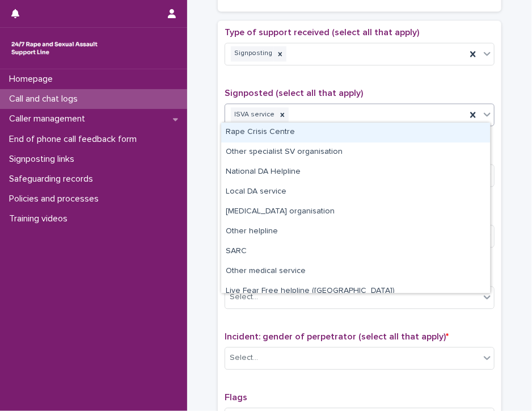
click at [485, 108] on icon at bounding box center [487, 113] width 11 height 11
click at [461, 132] on div "Rape Crisis Centre" at bounding box center [355, 133] width 269 height 20
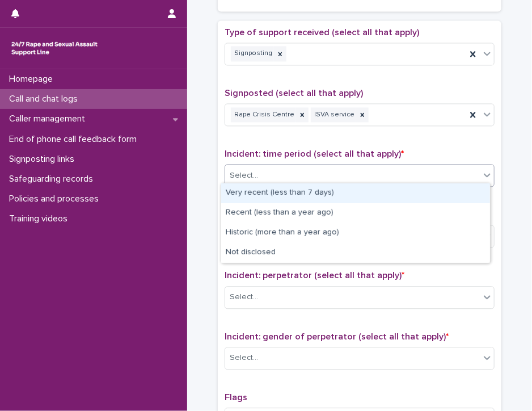
click at [439, 171] on div "Select..." at bounding box center [352, 175] width 255 height 19
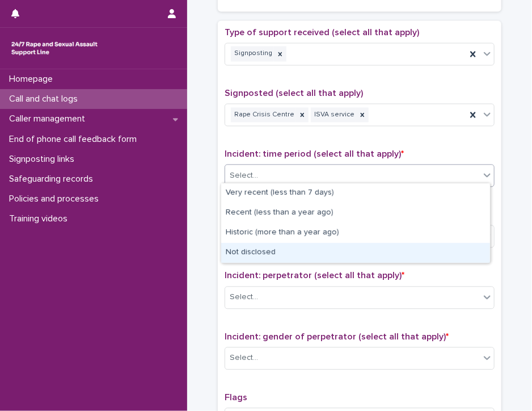
drag, startPoint x: 418, startPoint y: 242, endPoint x: 413, endPoint y: 254, distance: 13.0
click at [413, 254] on div "Not disclosed" at bounding box center [355, 253] width 269 height 20
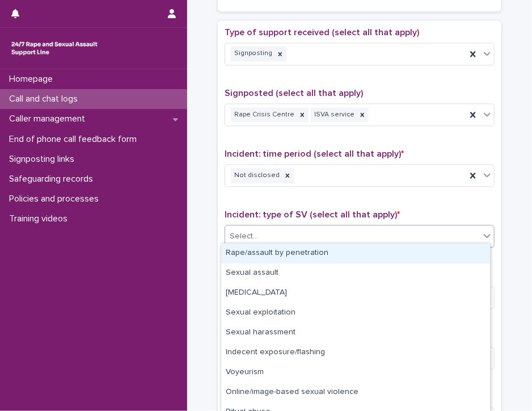
click at [413, 233] on div "Select..." at bounding box center [352, 236] width 255 height 19
click at [409, 250] on div "Rape/assault by penetration" at bounding box center [355, 253] width 269 height 20
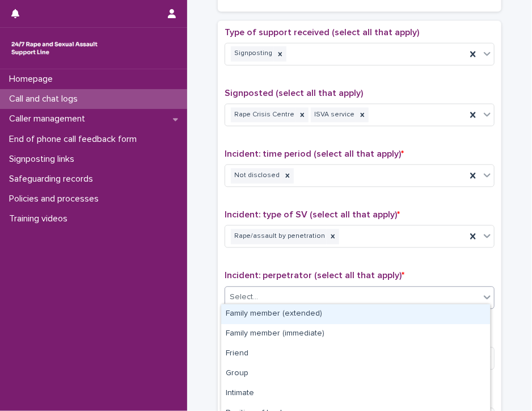
click at [400, 288] on div "Select..." at bounding box center [352, 297] width 255 height 19
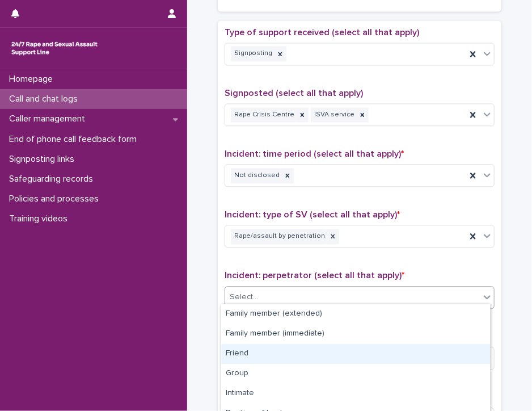
drag, startPoint x: 409, startPoint y: 343, endPoint x: 406, endPoint y: 351, distance: 8.3
click at [406, 351] on div "Friend" at bounding box center [355, 354] width 269 height 20
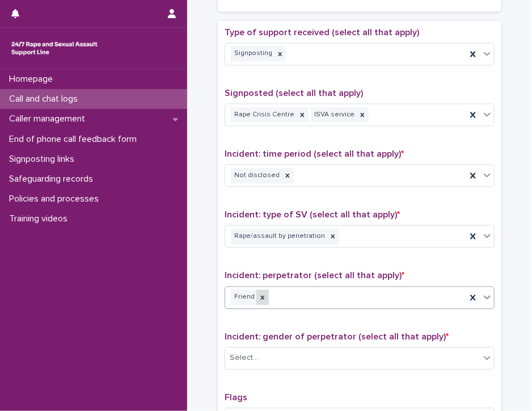
click at [261, 295] on icon at bounding box center [263, 297] width 4 height 4
click at [484, 295] on icon at bounding box center [487, 297] width 7 height 4
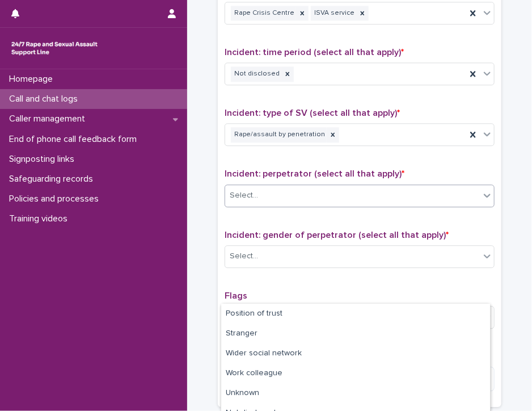
scroll to position [107, 0]
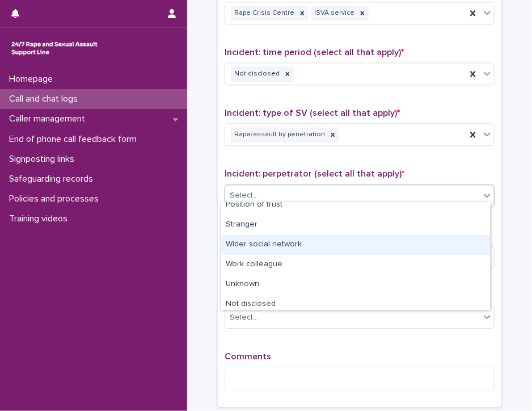
click at [447, 246] on div "Wider social network" at bounding box center [355, 245] width 269 height 20
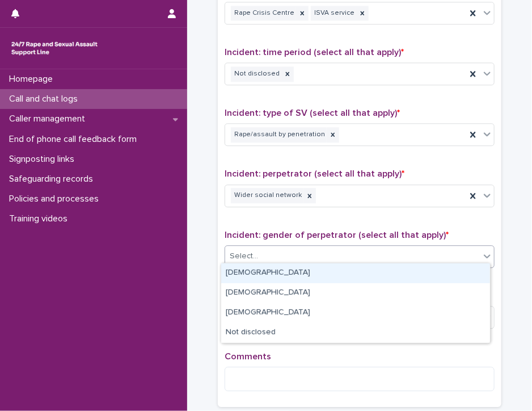
click at [447, 247] on div "Select..." at bounding box center [352, 256] width 255 height 19
click at [438, 275] on div "[DEMOGRAPHIC_DATA]" at bounding box center [355, 273] width 269 height 20
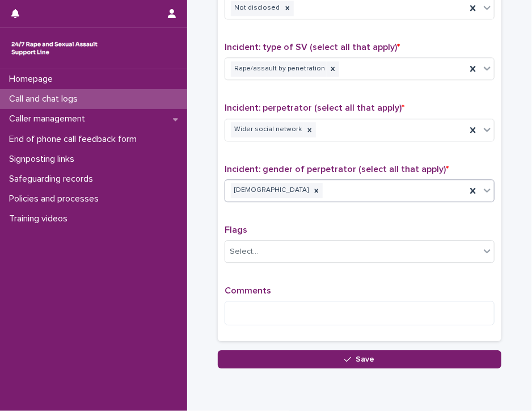
scroll to position [911, 0]
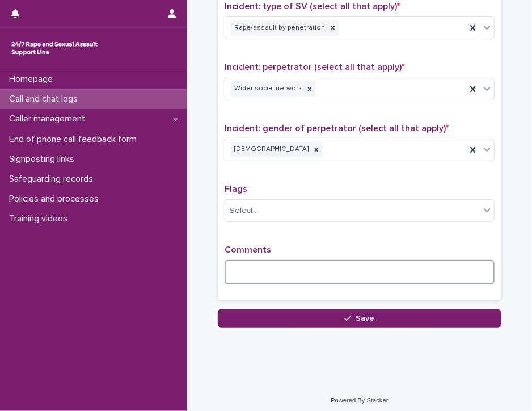
click at [261, 262] on textarea at bounding box center [360, 272] width 270 height 24
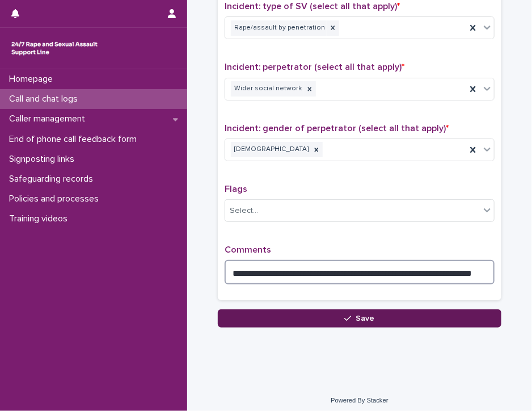
type textarea "**********"
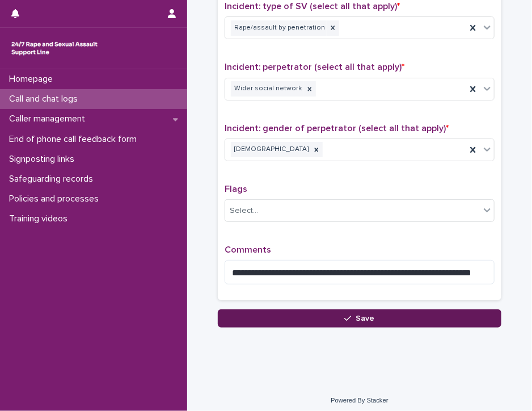
click at [251, 309] on button "Save" at bounding box center [360, 318] width 284 height 18
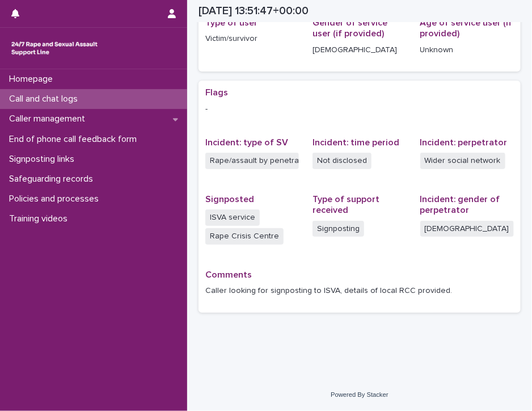
scroll to position [177, 0]
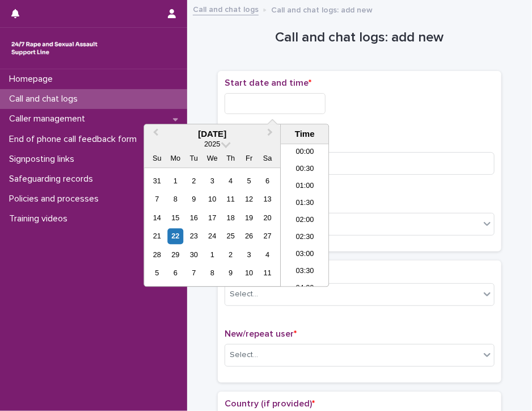
scroll to position [431, 0]
click at [234, 106] on input "text" at bounding box center [275, 103] width 101 height 21
click at [296, 216] on li "14:30" at bounding box center [305, 215] width 48 height 17
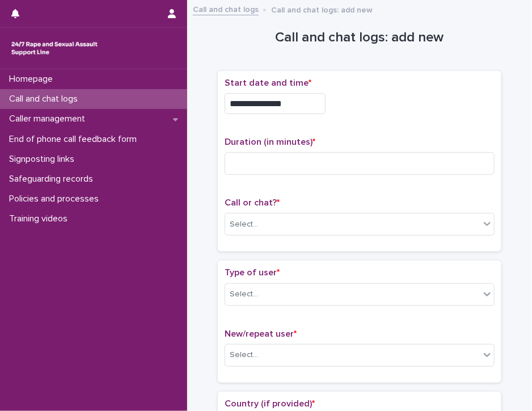
click at [289, 105] on input "**********" at bounding box center [275, 103] width 101 height 21
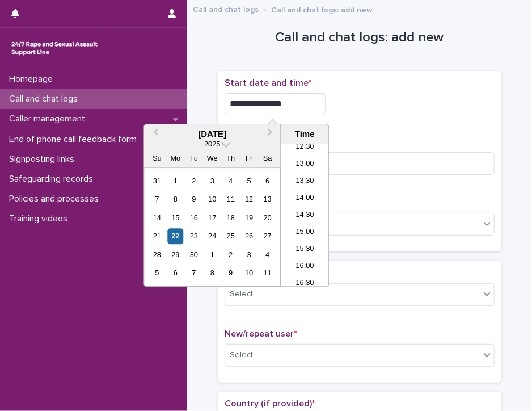
type input "**********"
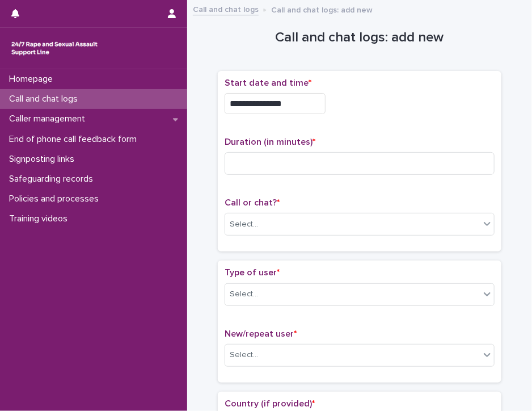
click at [348, 111] on div "**********" at bounding box center [360, 103] width 270 height 21
click at [251, 163] on input at bounding box center [360, 163] width 270 height 23
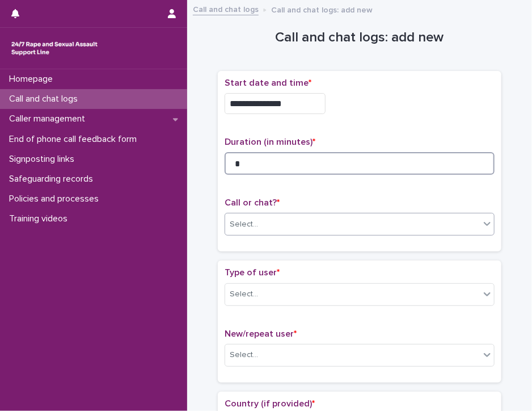
type input "*"
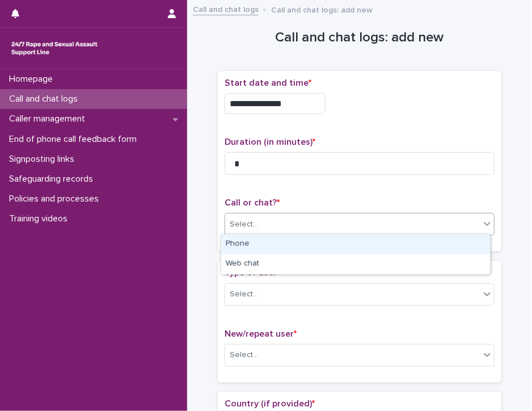
click at [262, 224] on div "Select..." at bounding box center [352, 224] width 255 height 19
click at [262, 242] on div "Phone" at bounding box center [355, 244] width 269 height 20
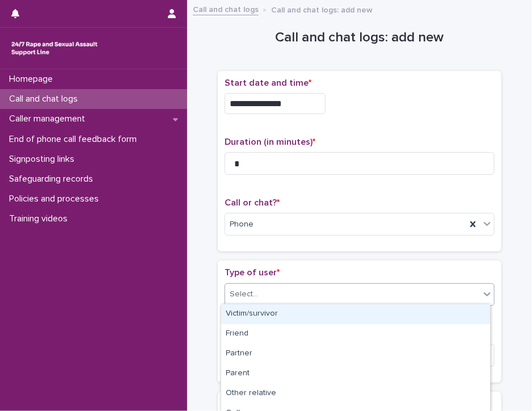
click at [270, 289] on div "Select..." at bounding box center [352, 294] width 255 height 19
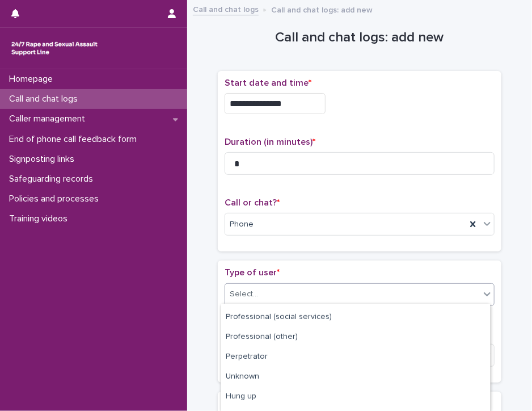
scroll to position [190, 0]
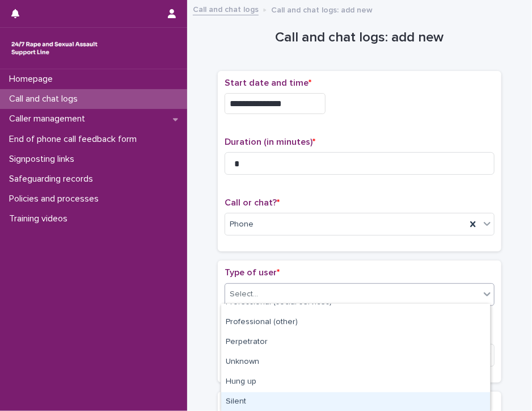
click at [460, 399] on div "Silent" at bounding box center [355, 402] width 269 height 20
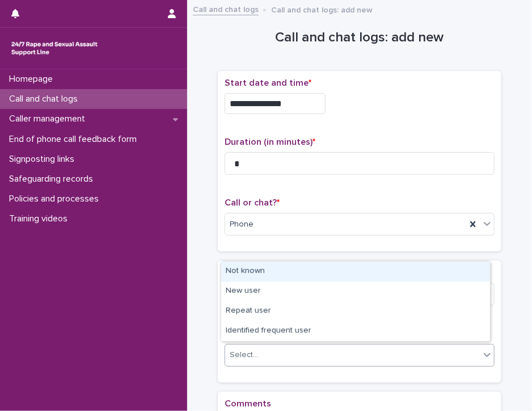
click at [450, 354] on div "Select..." at bounding box center [352, 355] width 255 height 19
click at [444, 272] on div "Not known" at bounding box center [355, 272] width 269 height 20
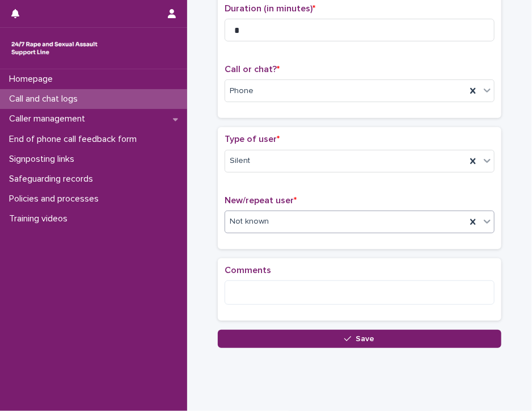
scroll to position [146, 0]
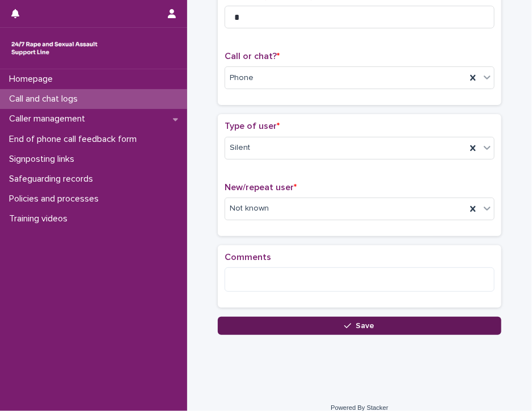
click at [366, 326] on span "Save" at bounding box center [365, 326] width 19 height 8
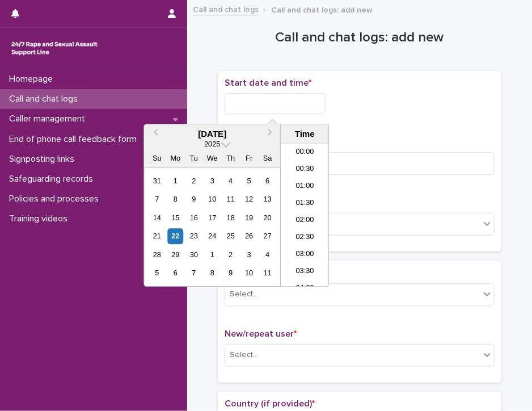
click at [245, 104] on input "text" at bounding box center [275, 103] width 101 height 21
click at [300, 216] on li "15:00" at bounding box center [305, 215] width 48 height 17
click at [289, 103] on input "**********" at bounding box center [275, 103] width 101 height 21
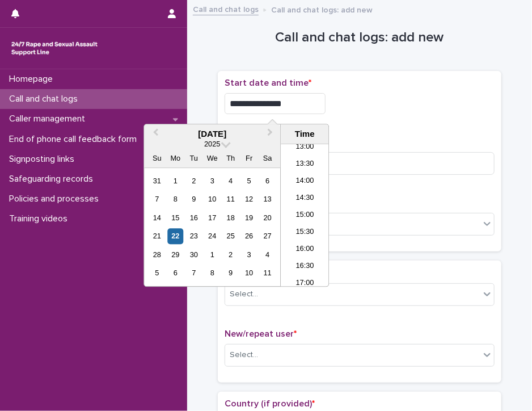
type input "**********"
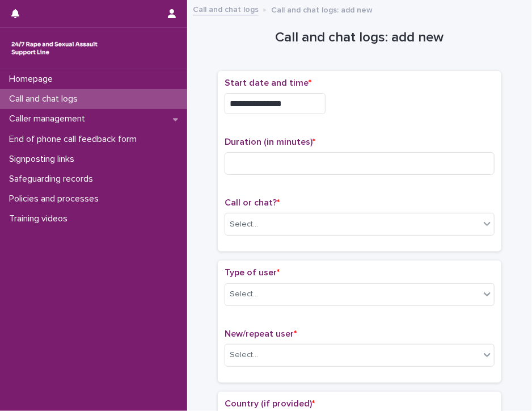
click at [341, 111] on div "**********" at bounding box center [360, 103] width 270 height 21
click at [240, 165] on input at bounding box center [360, 163] width 270 height 23
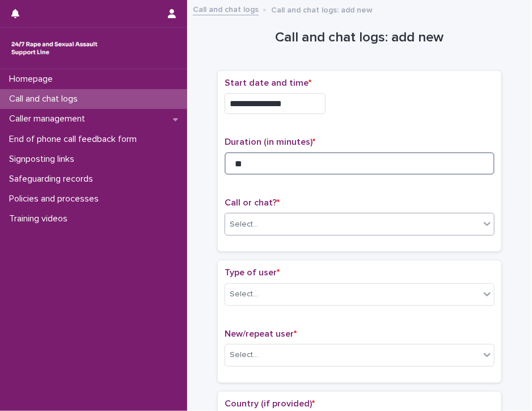
type input "**"
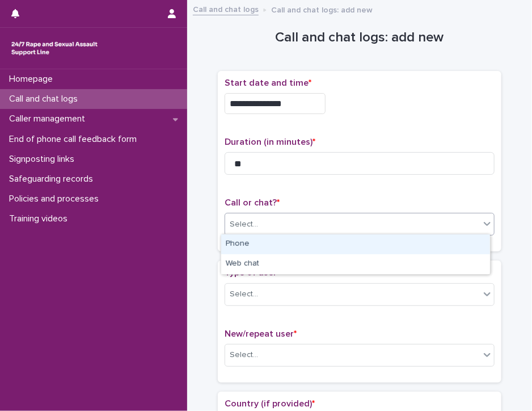
click at [245, 221] on div "Select..." at bounding box center [244, 225] width 28 height 12
click at [245, 237] on div "Phone" at bounding box center [355, 244] width 269 height 20
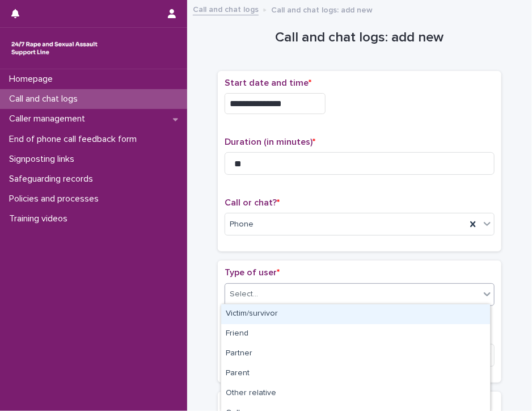
click at [247, 288] on div "Select..." at bounding box center [244, 294] width 28 height 12
click at [250, 308] on div "Victim/survivor" at bounding box center [355, 314] width 269 height 20
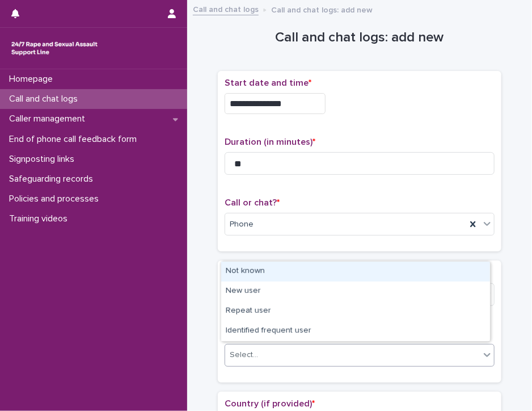
click at [257, 349] on div "Select..." at bounding box center [352, 355] width 255 height 19
click at [287, 266] on div "Not known" at bounding box center [355, 272] width 269 height 20
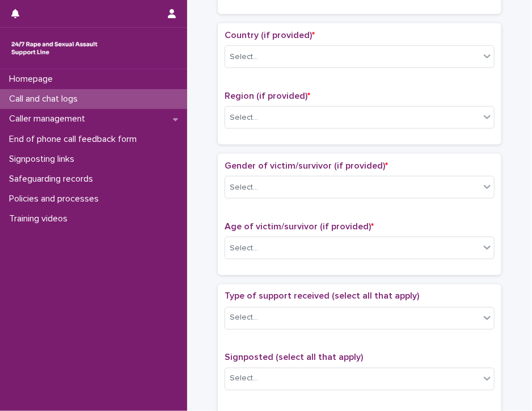
scroll to position [370, 0]
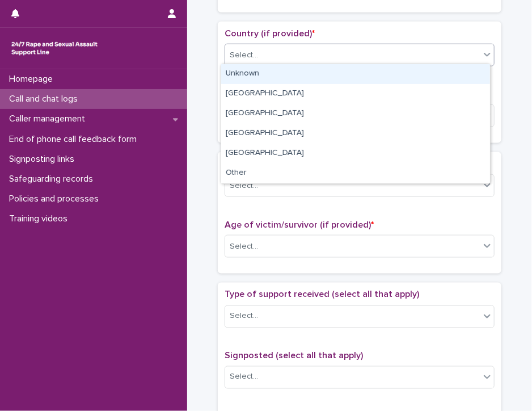
click at [486, 49] on icon at bounding box center [487, 54] width 11 height 11
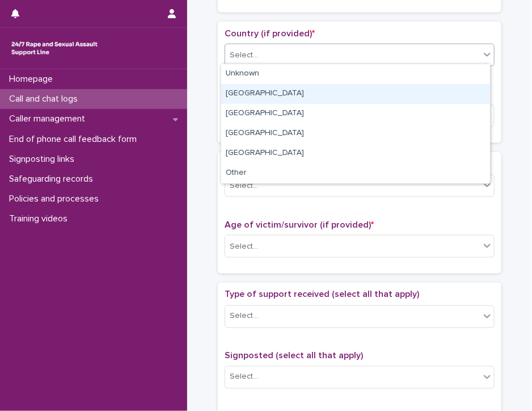
click at [443, 93] on div "[GEOGRAPHIC_DATA]" at bounding box center [355, 94] width 269 height 20
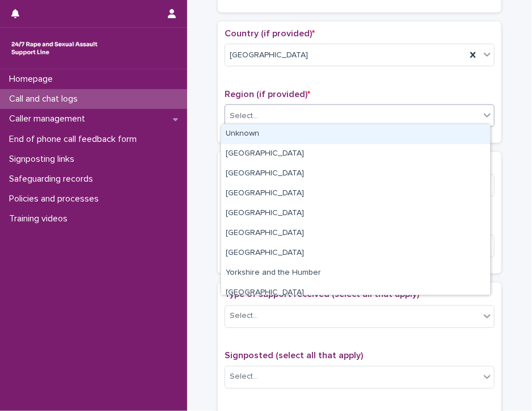
click at [428, 115] on div "Select..." at bounding box center [352, 116] width 255 height 19
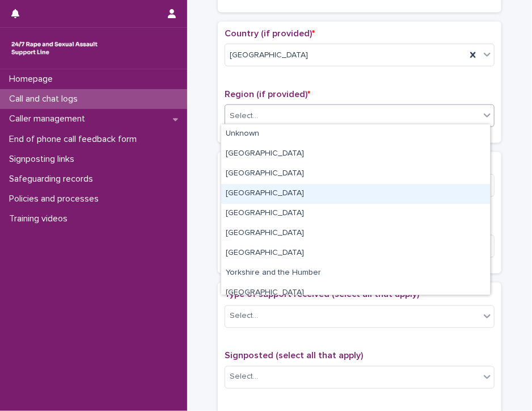
click at [395, 191] on div "[GEOGRAPHIC_DATA]" at bounding box center [355, 194] width 269 height 20
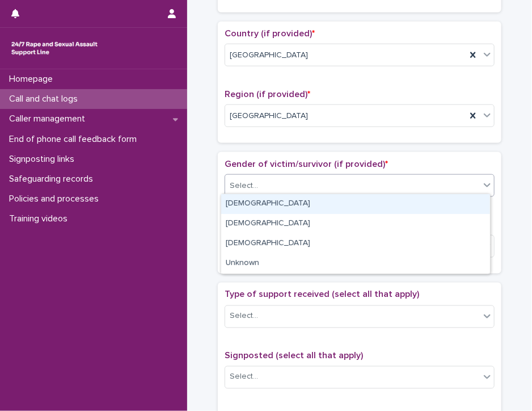
click at [395, 191] on div "Select..." at bounding box center [352, 186] width 255 height 19
click at [394, 203] on div "[DEMOGRAPHIC_DATA]" at bounding box center [355, 204] width 269 height 20
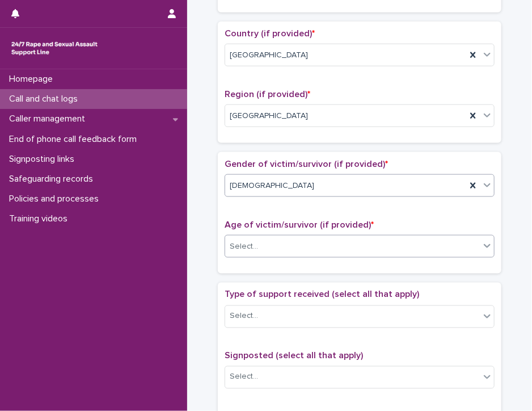
click at [369, 242] on div "Select..." at bounding box center [352, 246] width 255 height 19
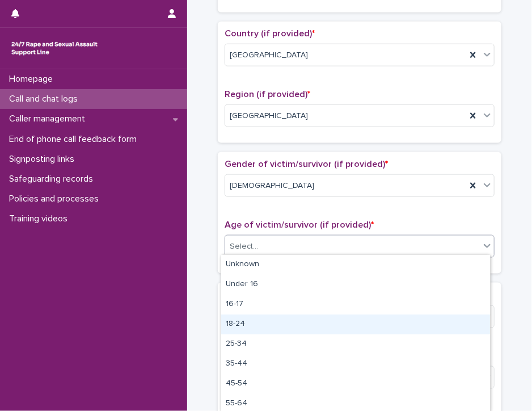
click at [345, 320] on div "18-24" at bounding box center [355, 324] width 269 height 20
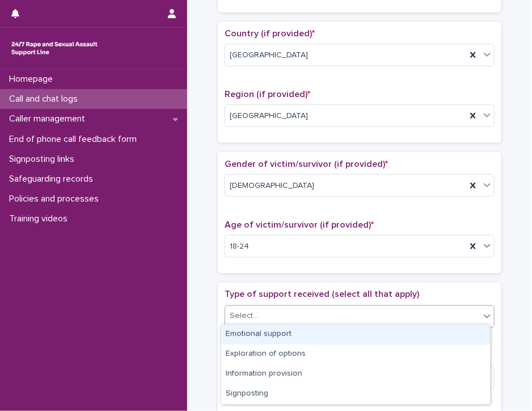
click at [345, 320] on div "Select..." at bounding box center [352, 316] width 255 height 19
click at [345, 335] on div "Emotional support" at bounding box center [355, 335] width 269 height 20
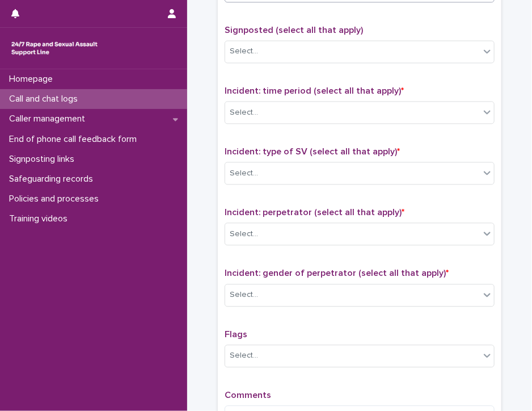
scroll to position [704, 0]
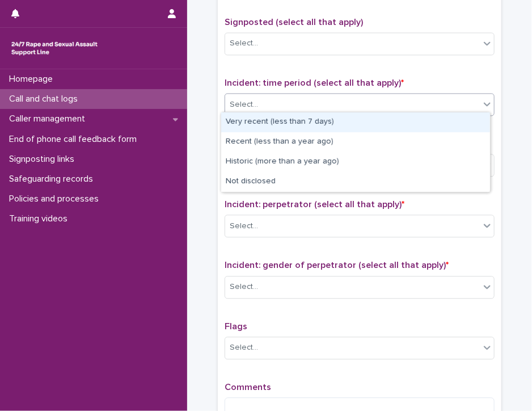
click at [482, 99] on icon at bounding box center [487, 103] width 11 height 11
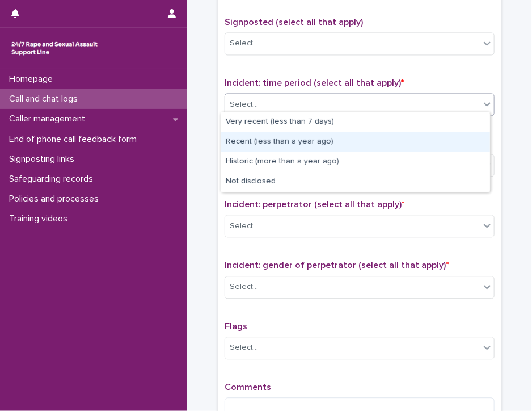
click at [459, 143] on div "Recent (less than a year ago)" at bounding box center [355, 142] width 269 height 20
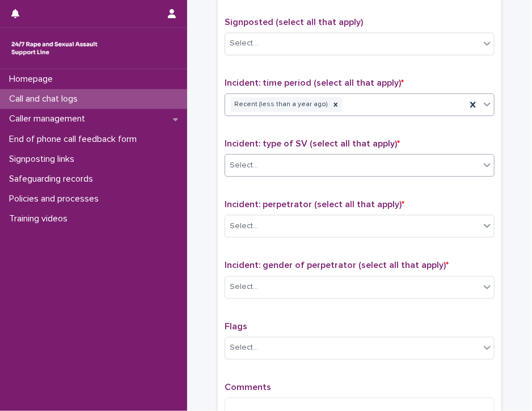
click at [434, 165] on div "Select..." at bounding box center [352, 165] width 255 height 19
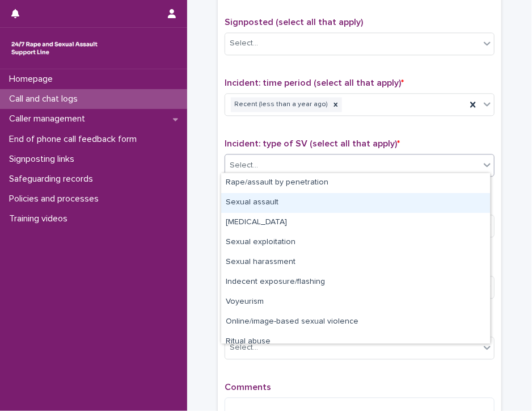
scroll to position [28, 0]
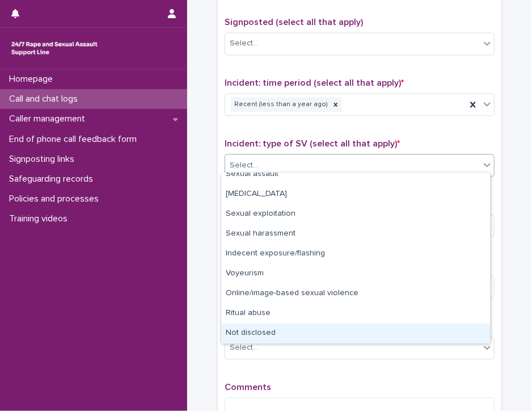
click at [455, 330] on div "Not disclosed" at bounding box center [355, 334] width 269 height 20
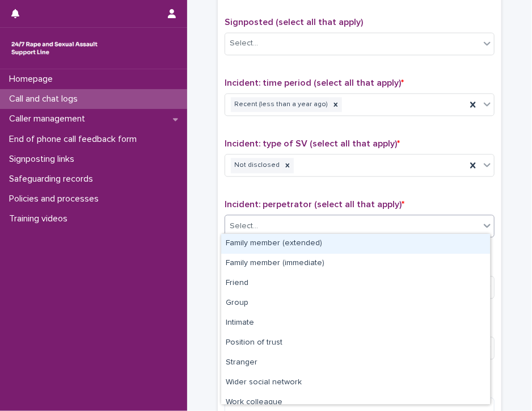
click at [437, 220] on div "Select..." at bounding box center [352, 226] width 255 height 19
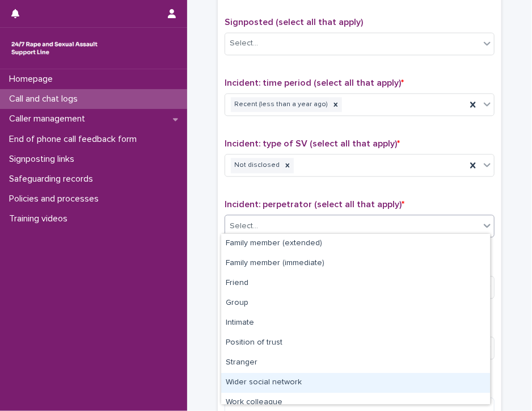
click at [419, 378] on div "Wider social network" at bounding box center [355, 383] width 269 height 20
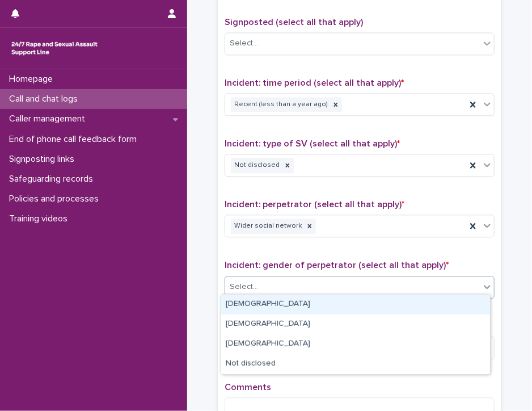
click at [405, 287] on div "Select..." at bounding box center [352, 287] width 255 height 19
click at [401, 307] on div "[DEMOGRAPHIC_DATA]" at bounding box center [355, 305] width 269 height 20
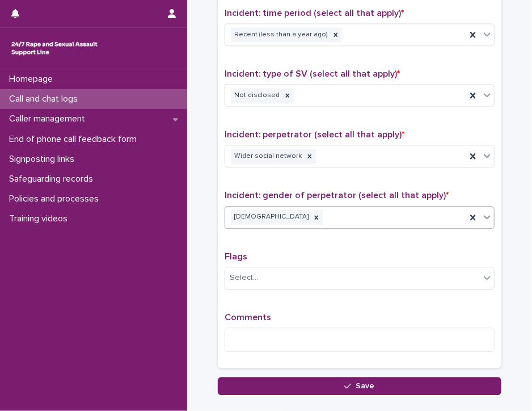
scroll to position [842, 0]
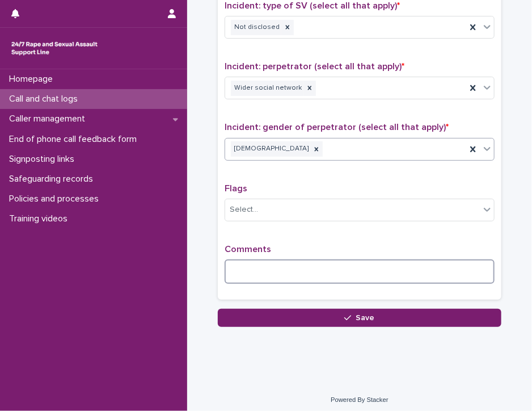
click at [243, 268] on textarea at bounding box center [360, 271] width 270 height 24
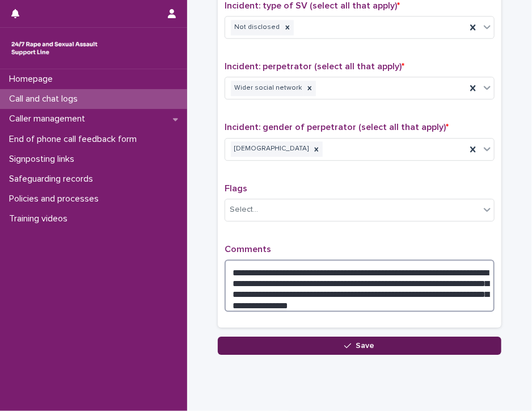
type textarea "**********"
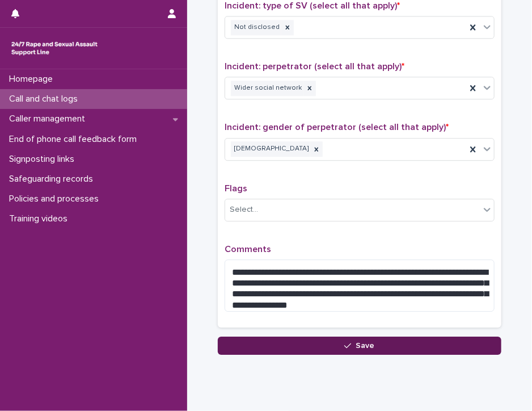
click at [234, 347] on button "Save" at bounding box center [360, 346] width 284 height 18
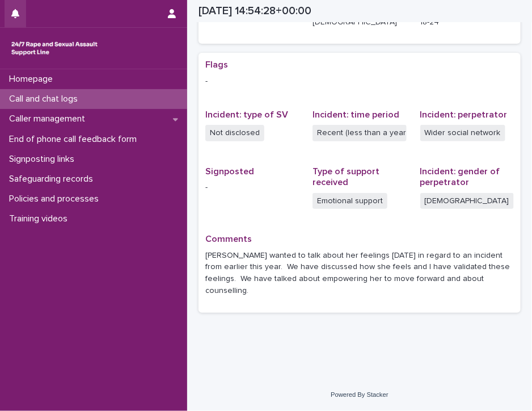
scroll to position [193, 0]
